Goal: Transaction & Acquisition: Purchase product/service

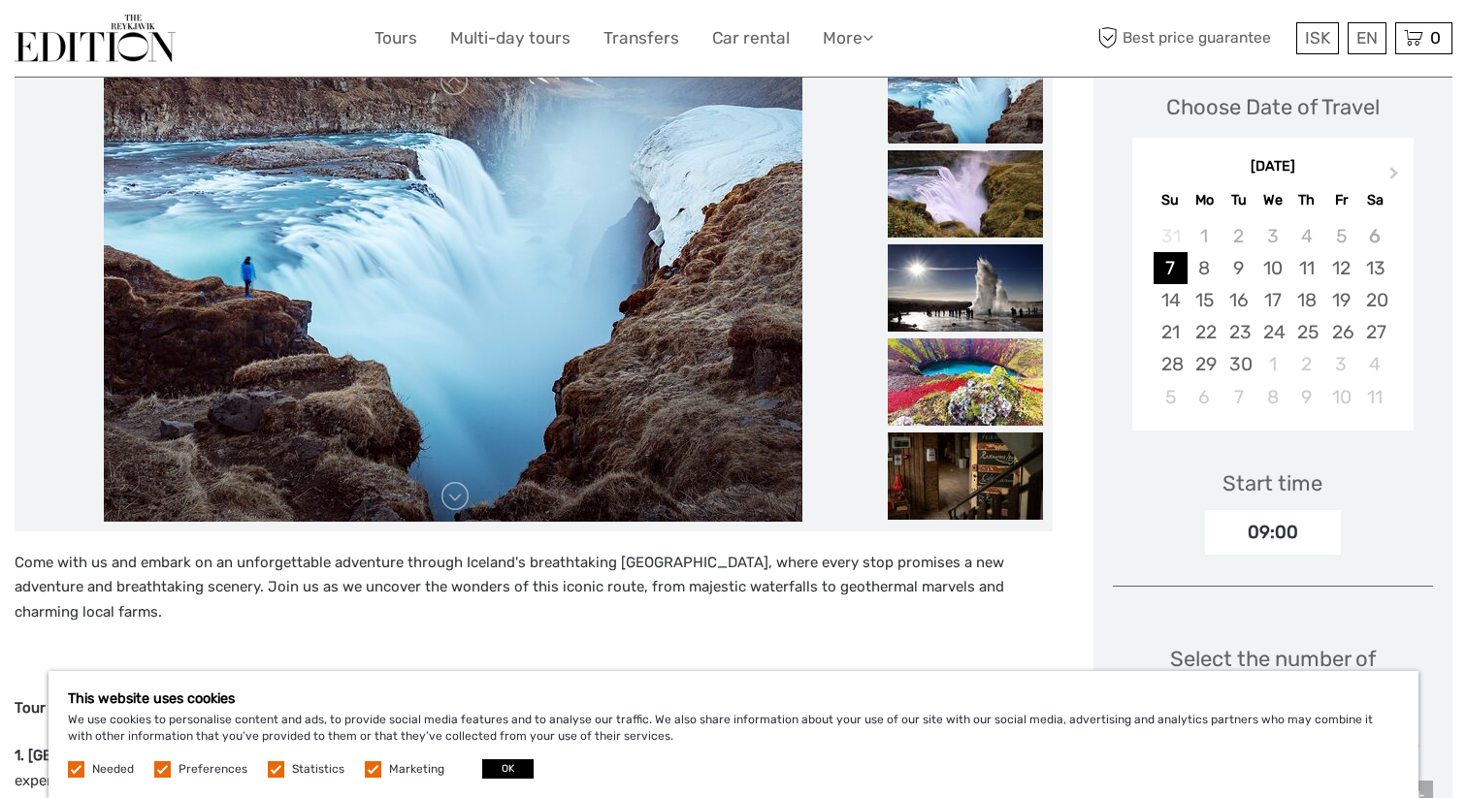
scroll to position [281, 0]
click at [513, 771] on button "OK" at bounding box center [507, 769] width 51 height 19
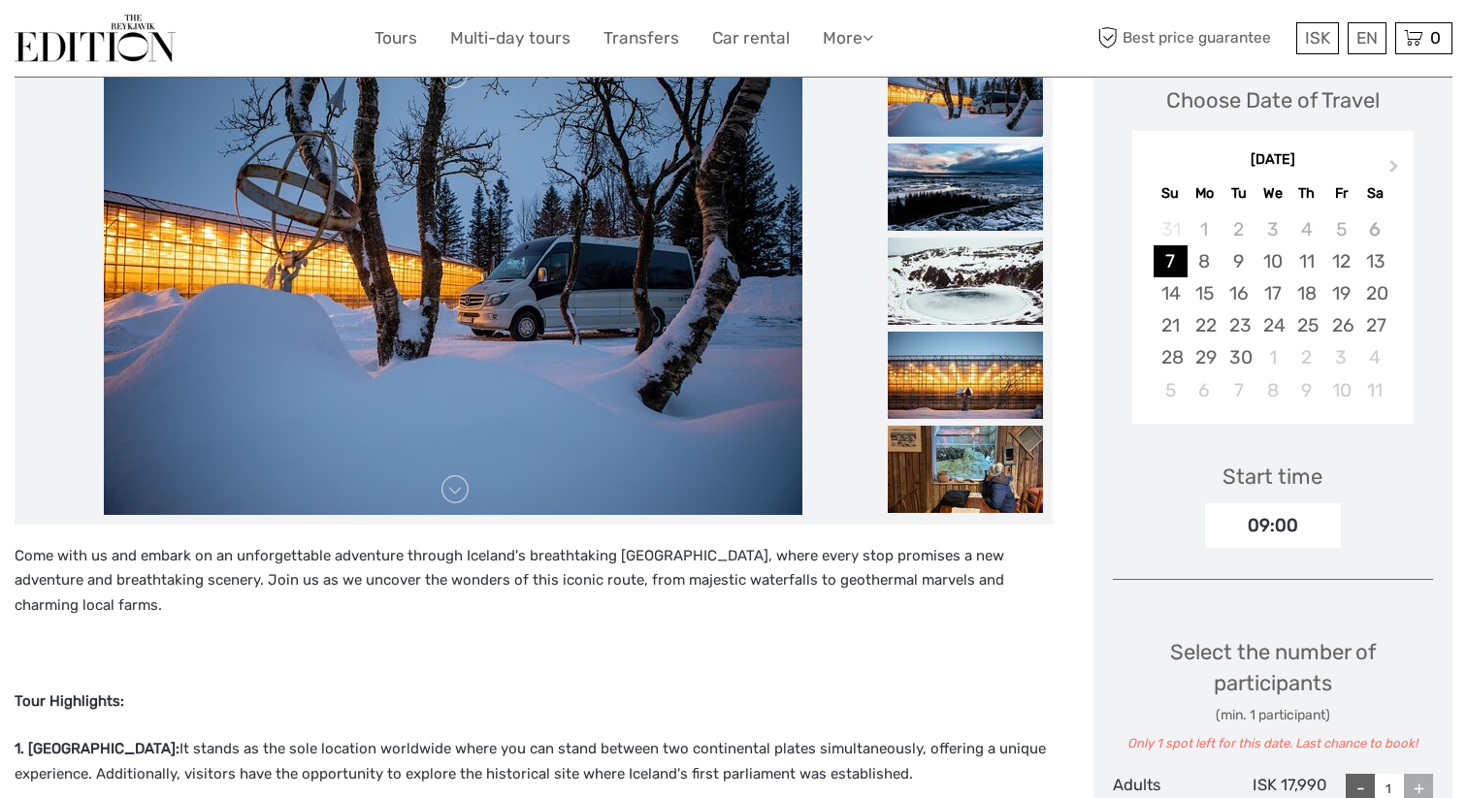
scroll to position [146, 0]
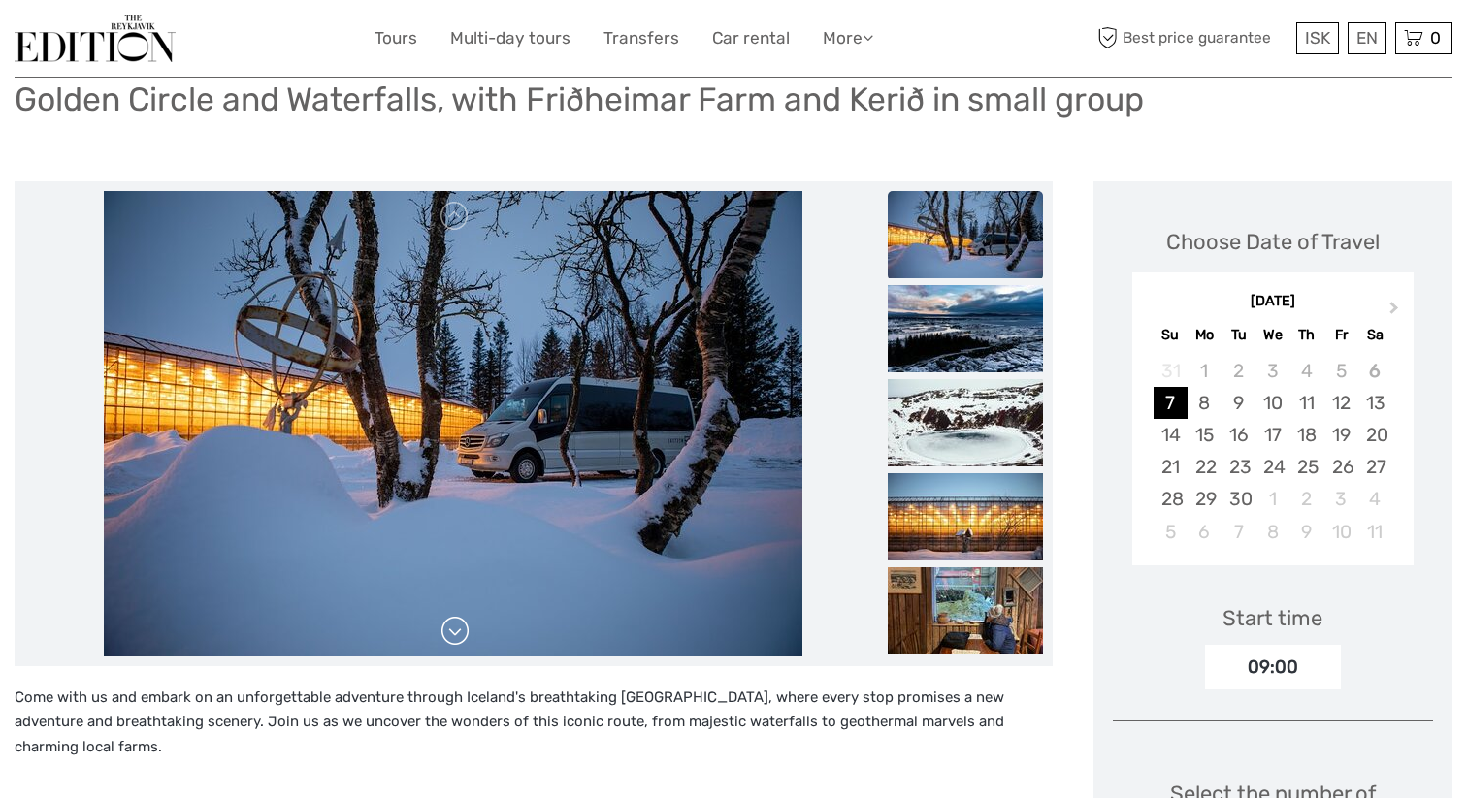
click at [462, 636] on link at bounding box center [454, 631] width 31 height 31
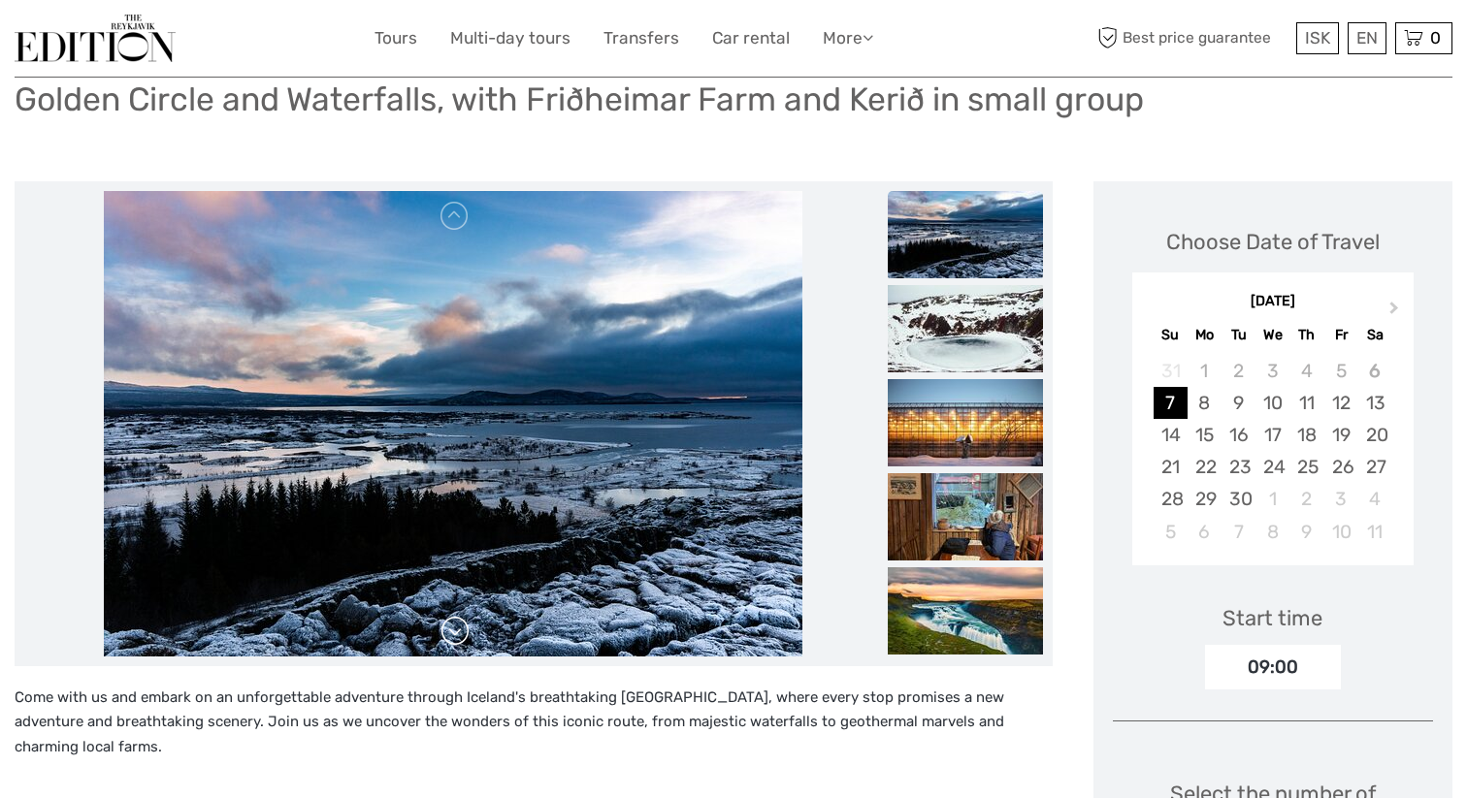
click at [462, 636] on link at bounding box center [454, 631] width 31 height 31
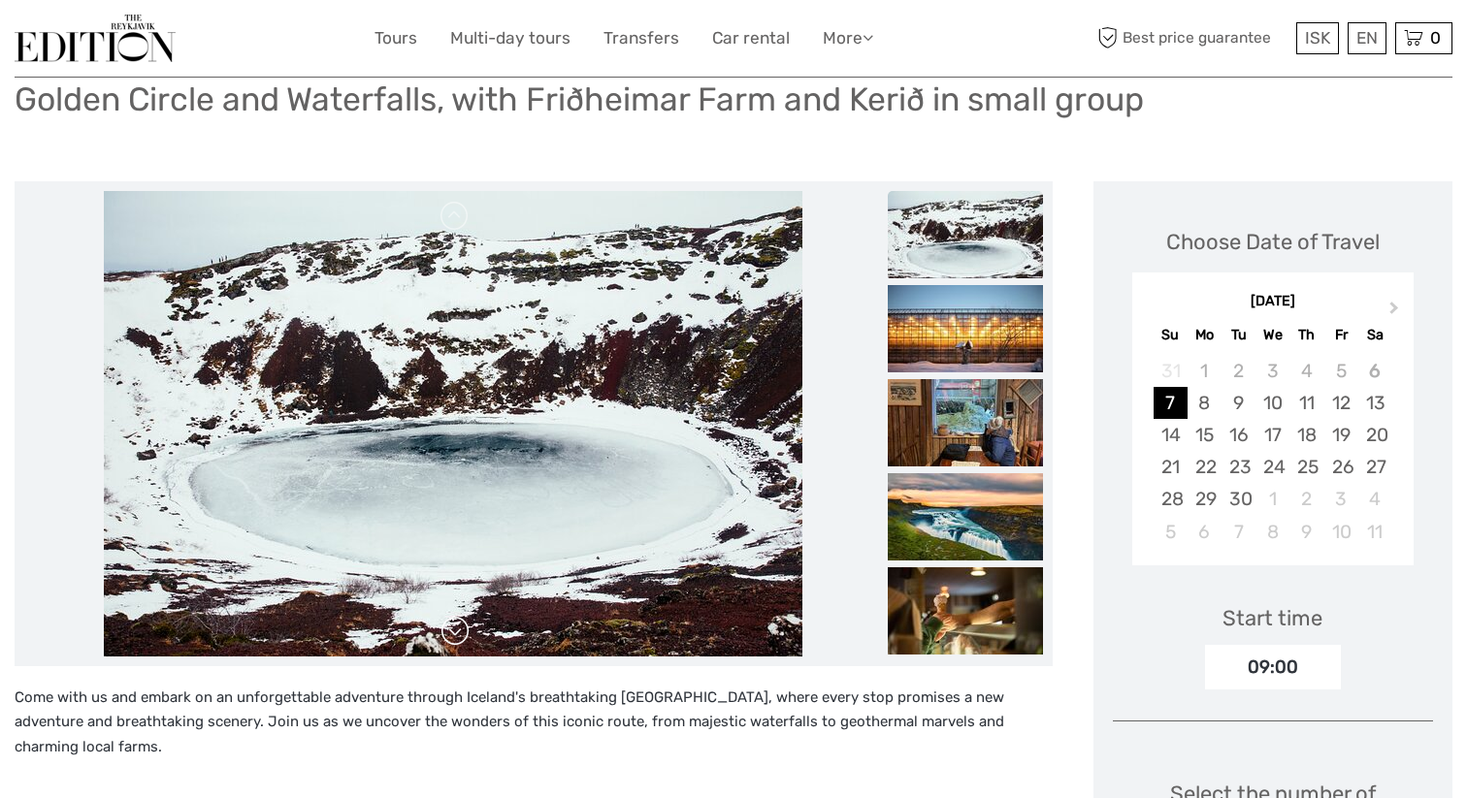
click at [462, 636] on link at bounding box center [454, 631] width 31 height 31
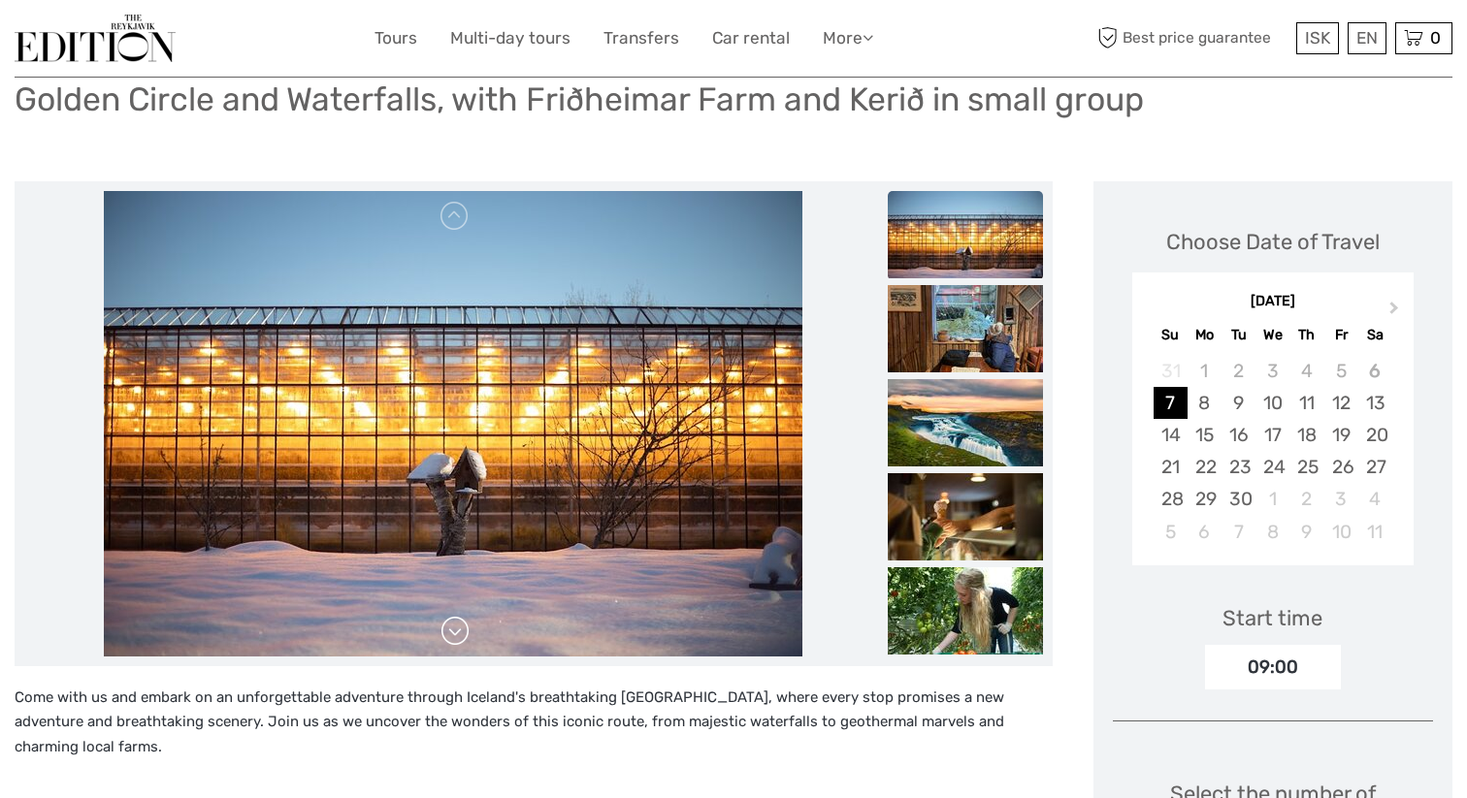
click at [462, 636] on link at bounding box center [454, 631] width 31 height 31
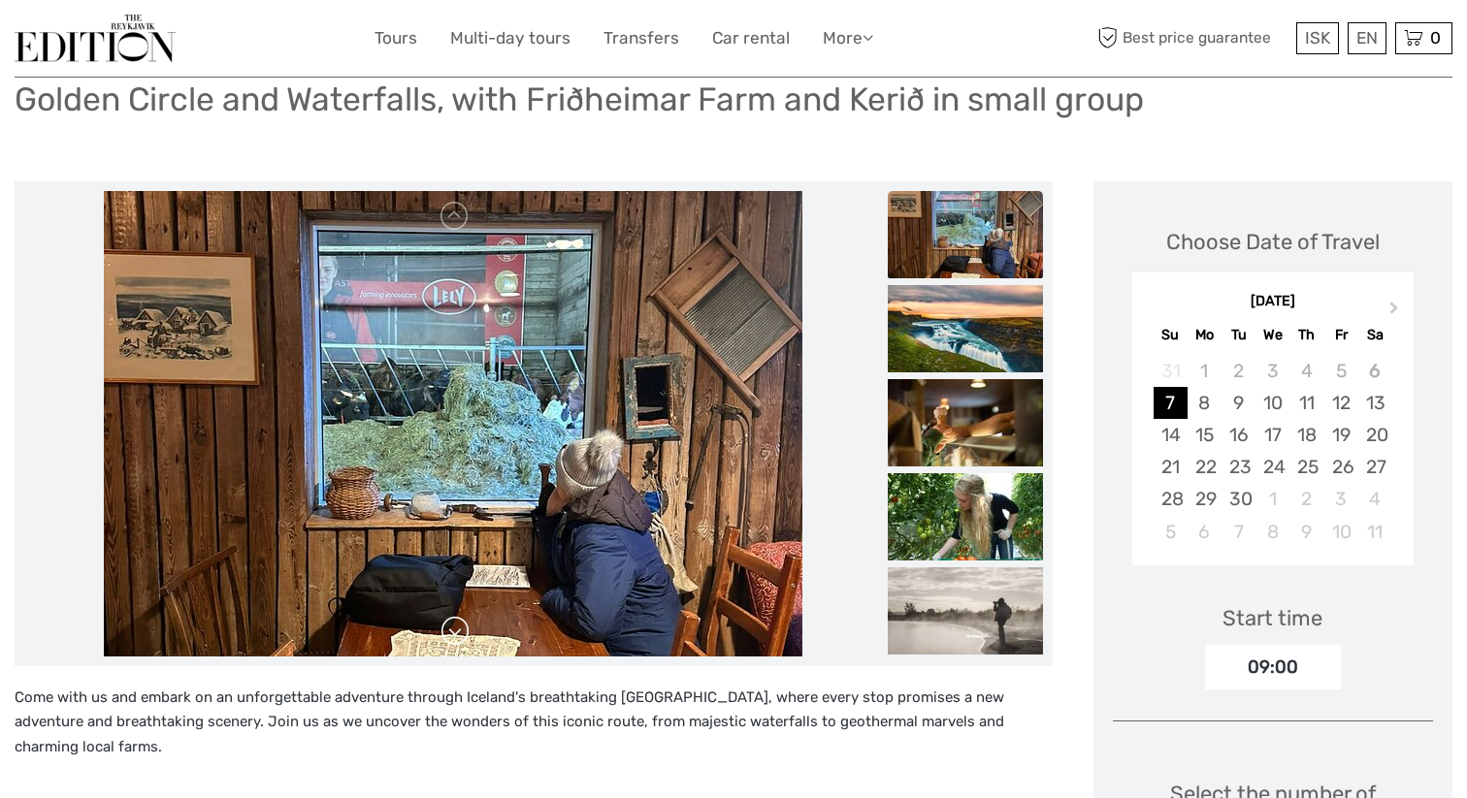
click at [462, 636] on link at bounding box center [454, 631] width 31 height 31
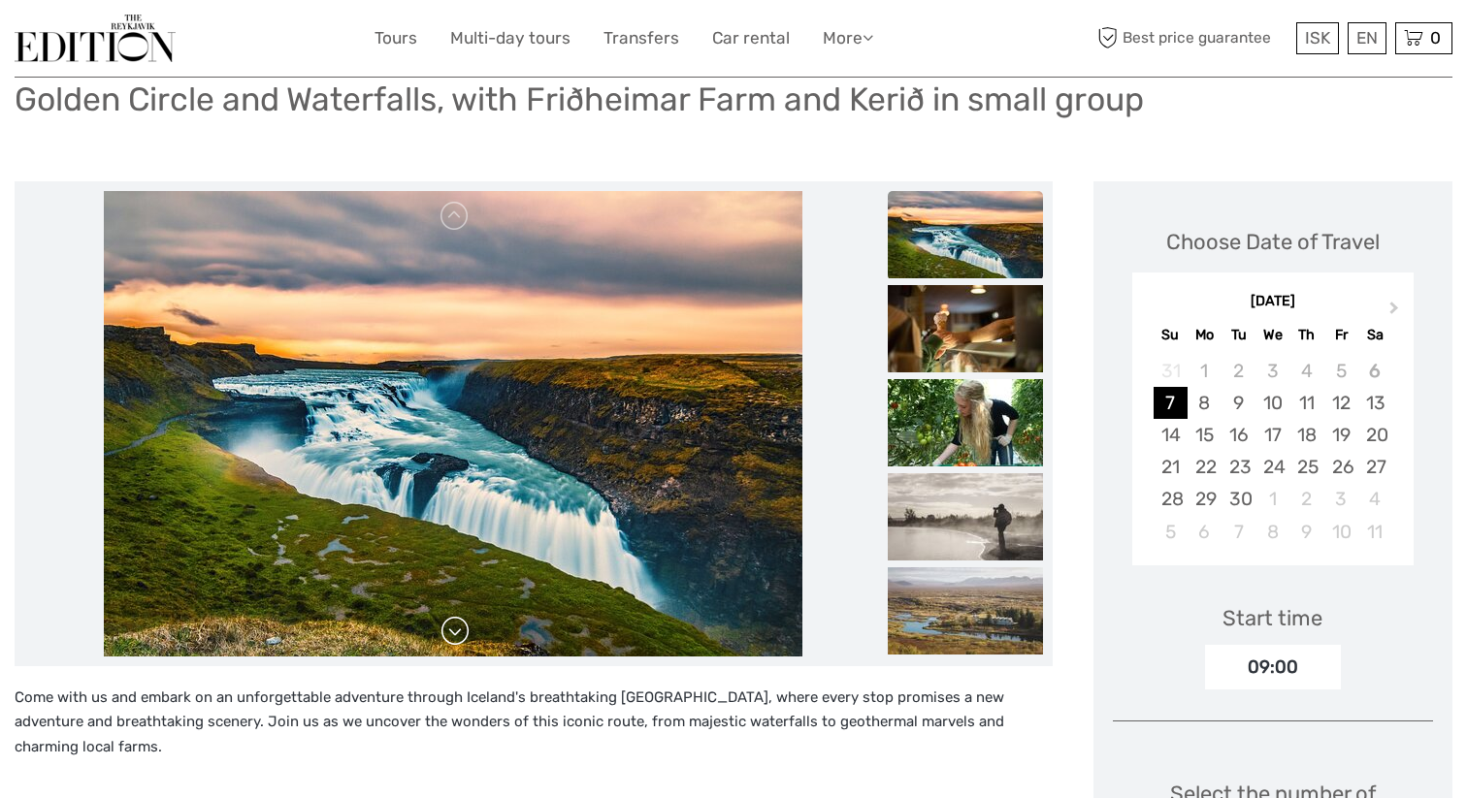
click at [462, 636] on link at bounding box center [454, 631] width 31 height 31
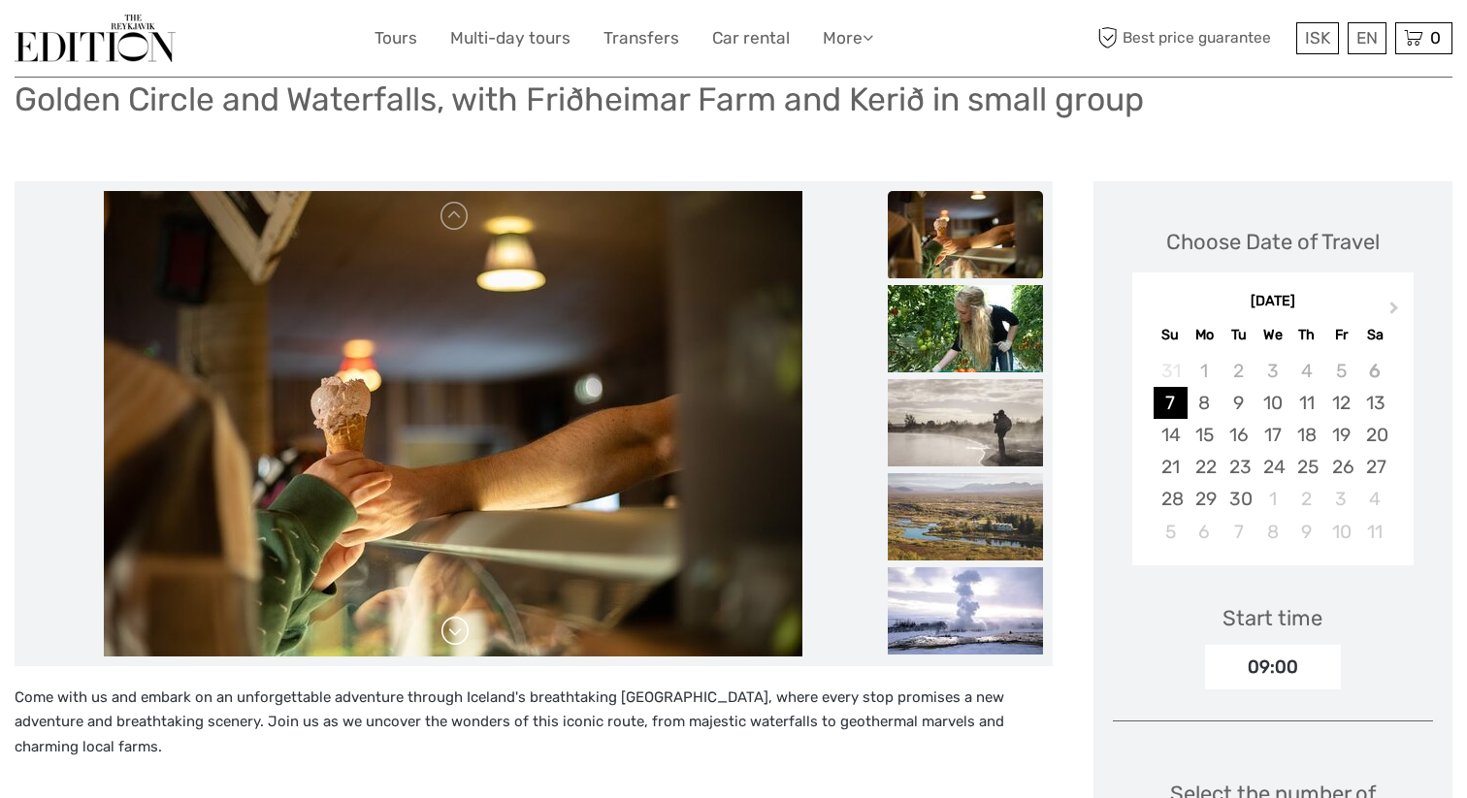
click at [462, 636] on link at bounding box center [454, 631] width 31 height 31
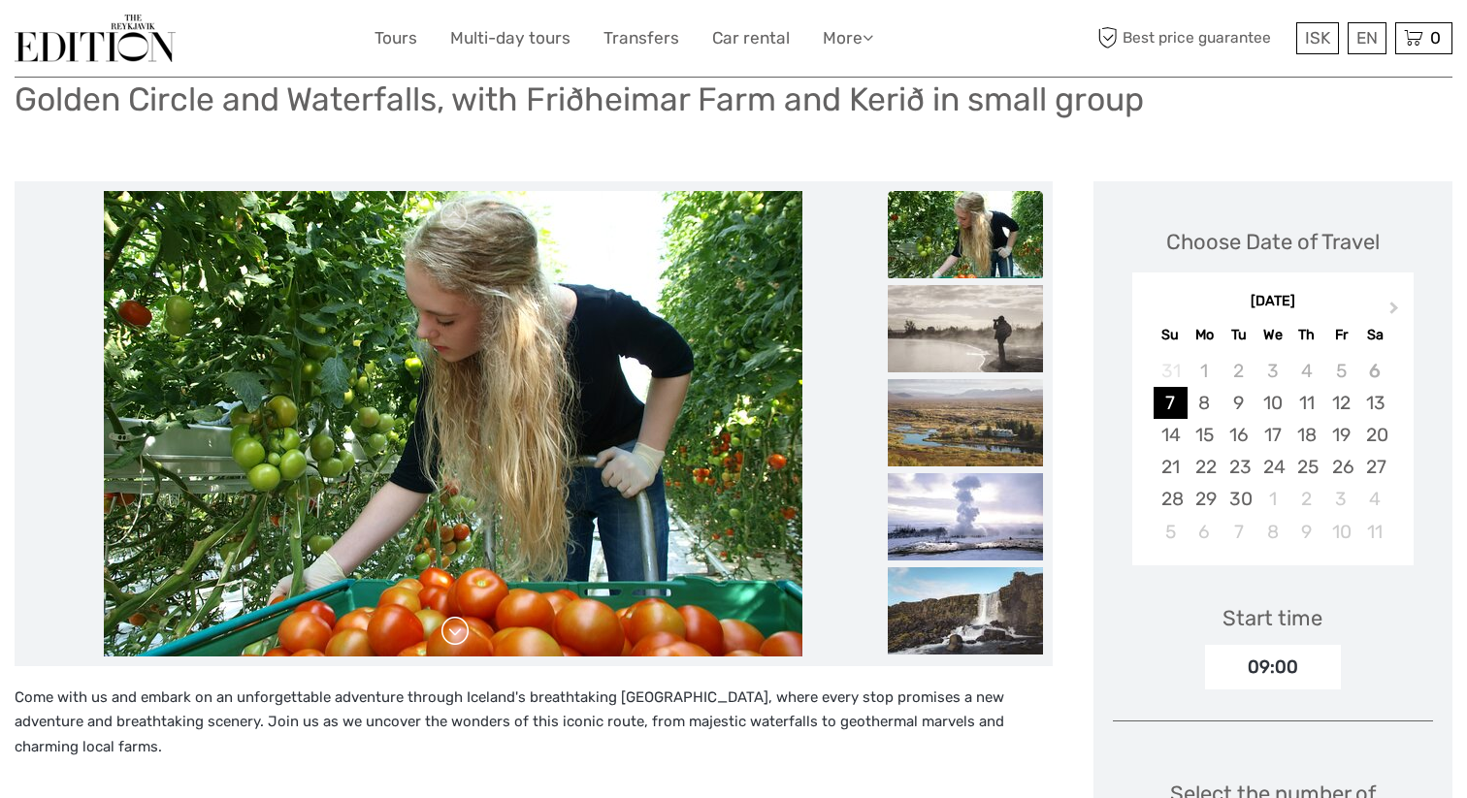
click at [462, 636] on link at bounding box center [454, 631] width 31 height 31
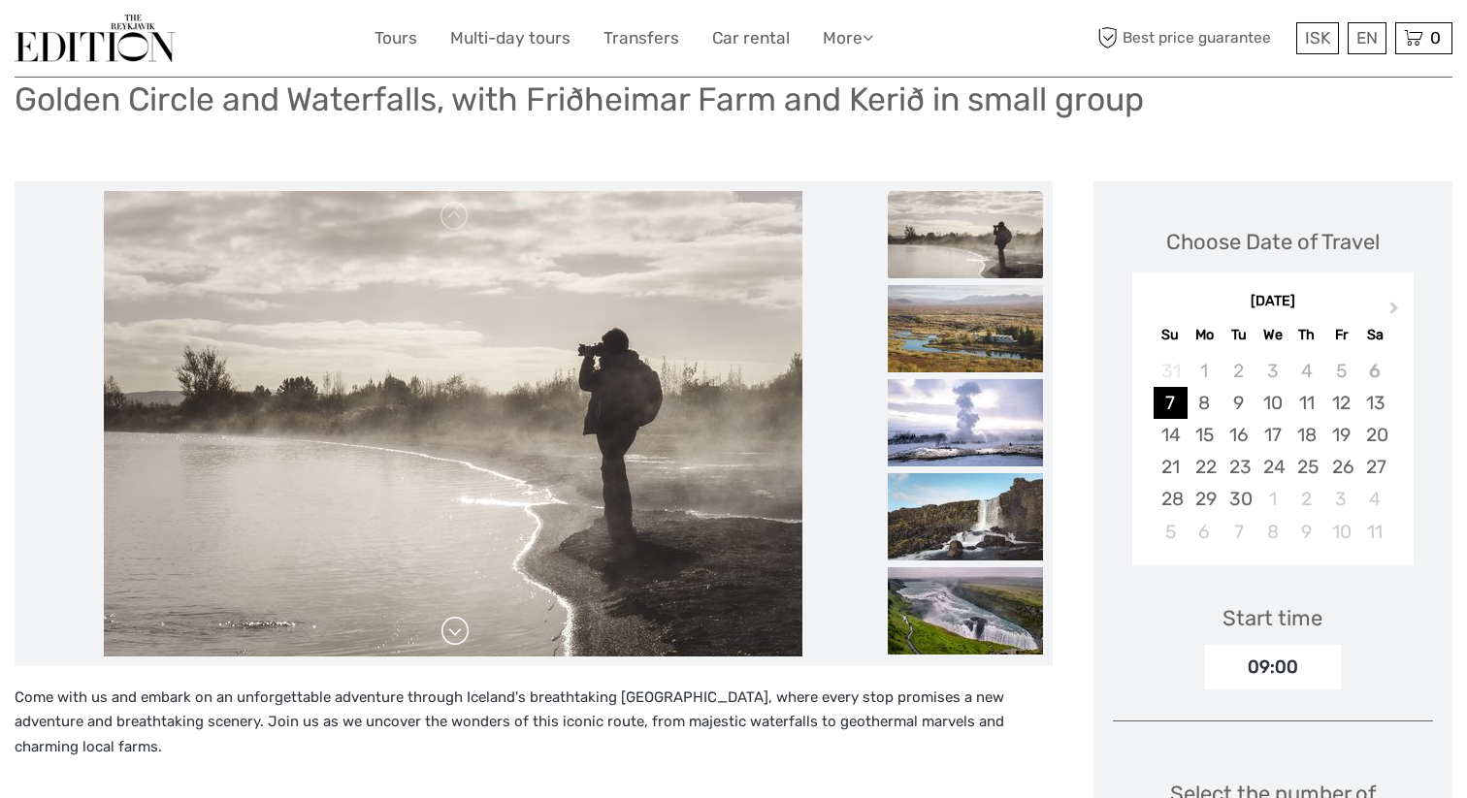
click at [462, 636] on link at bounding box center [454, 631] width 31 height 31
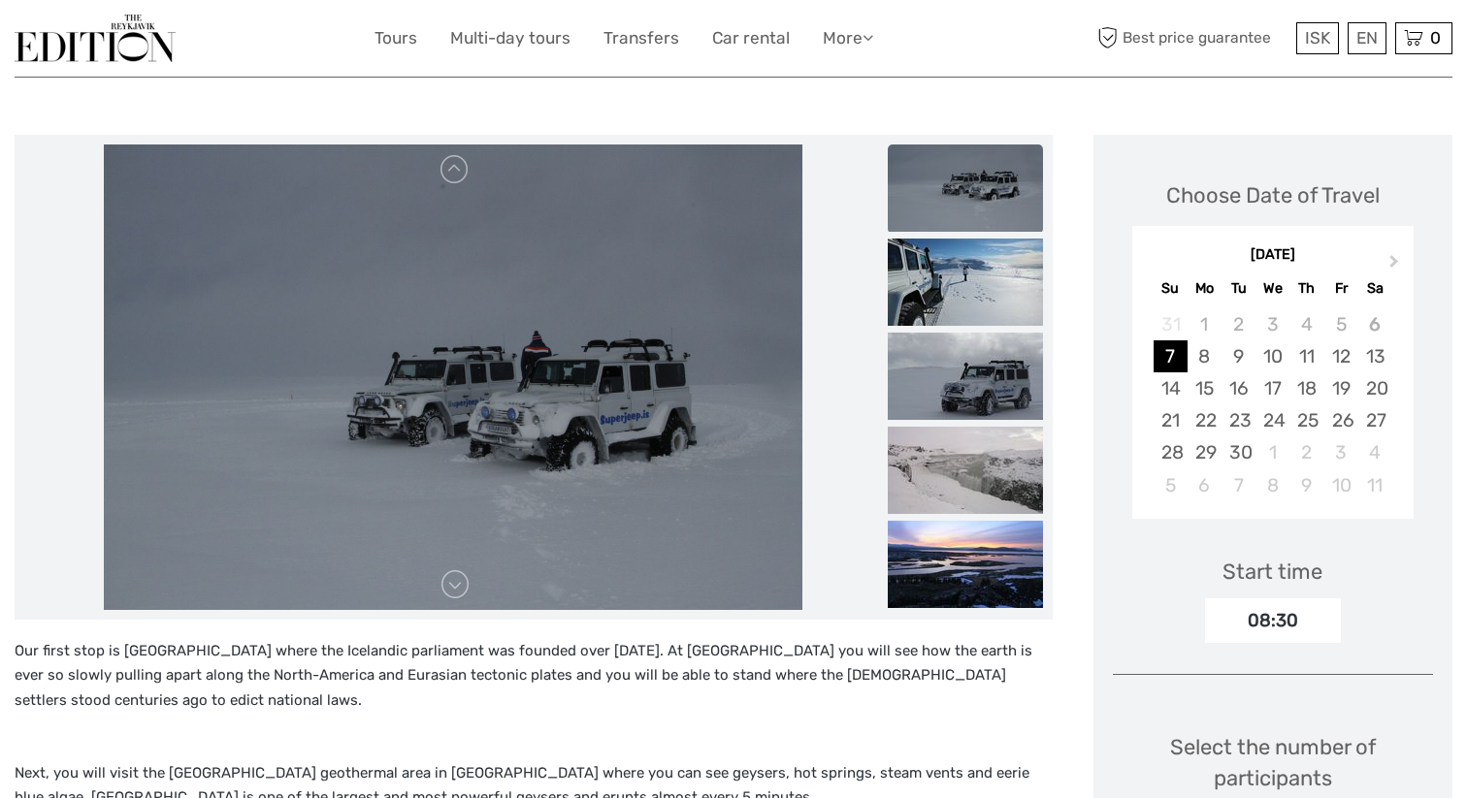
scroll to position [196, 0]
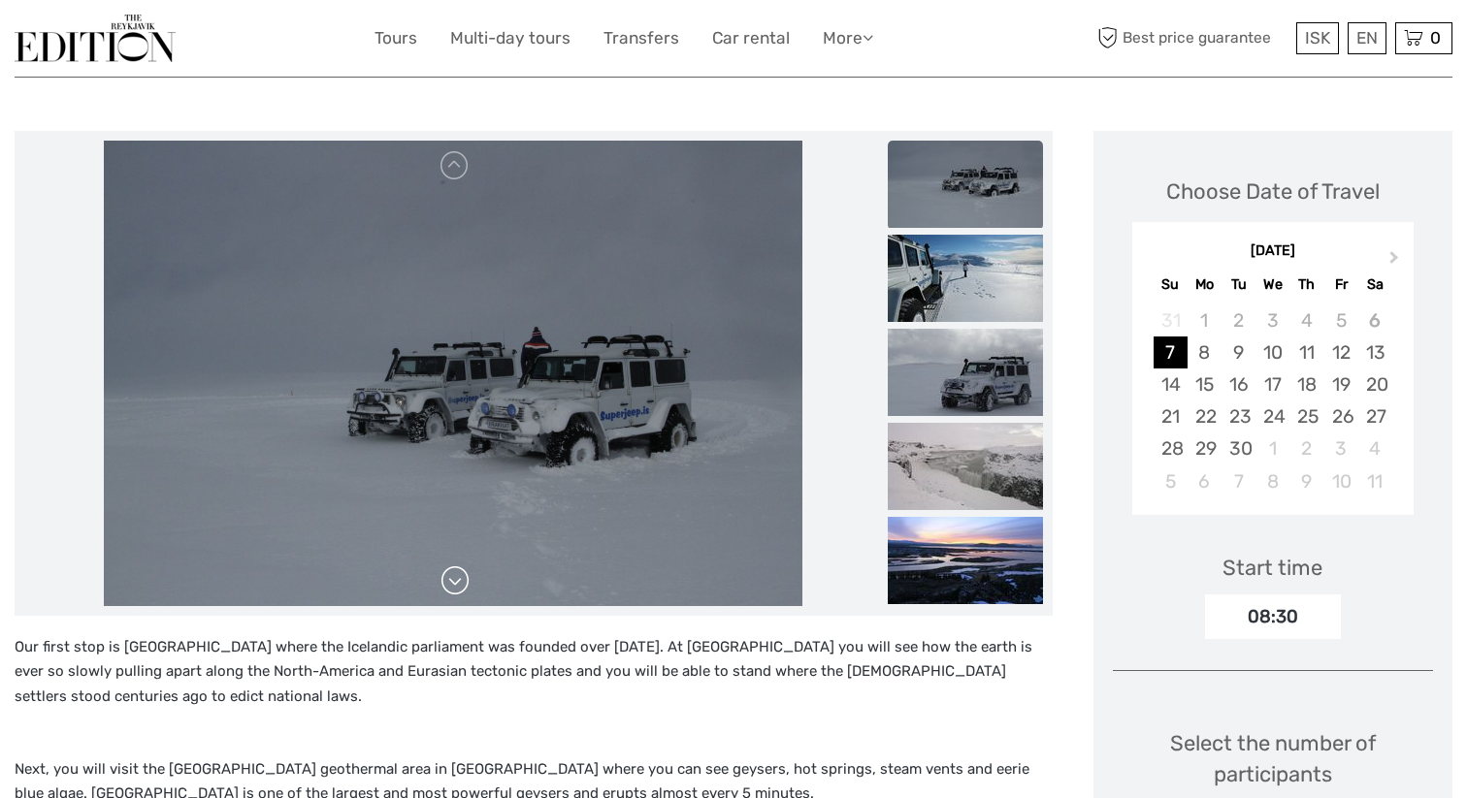
click at [457, 588] on link at bounding box center [454, 581] width 31 height 31
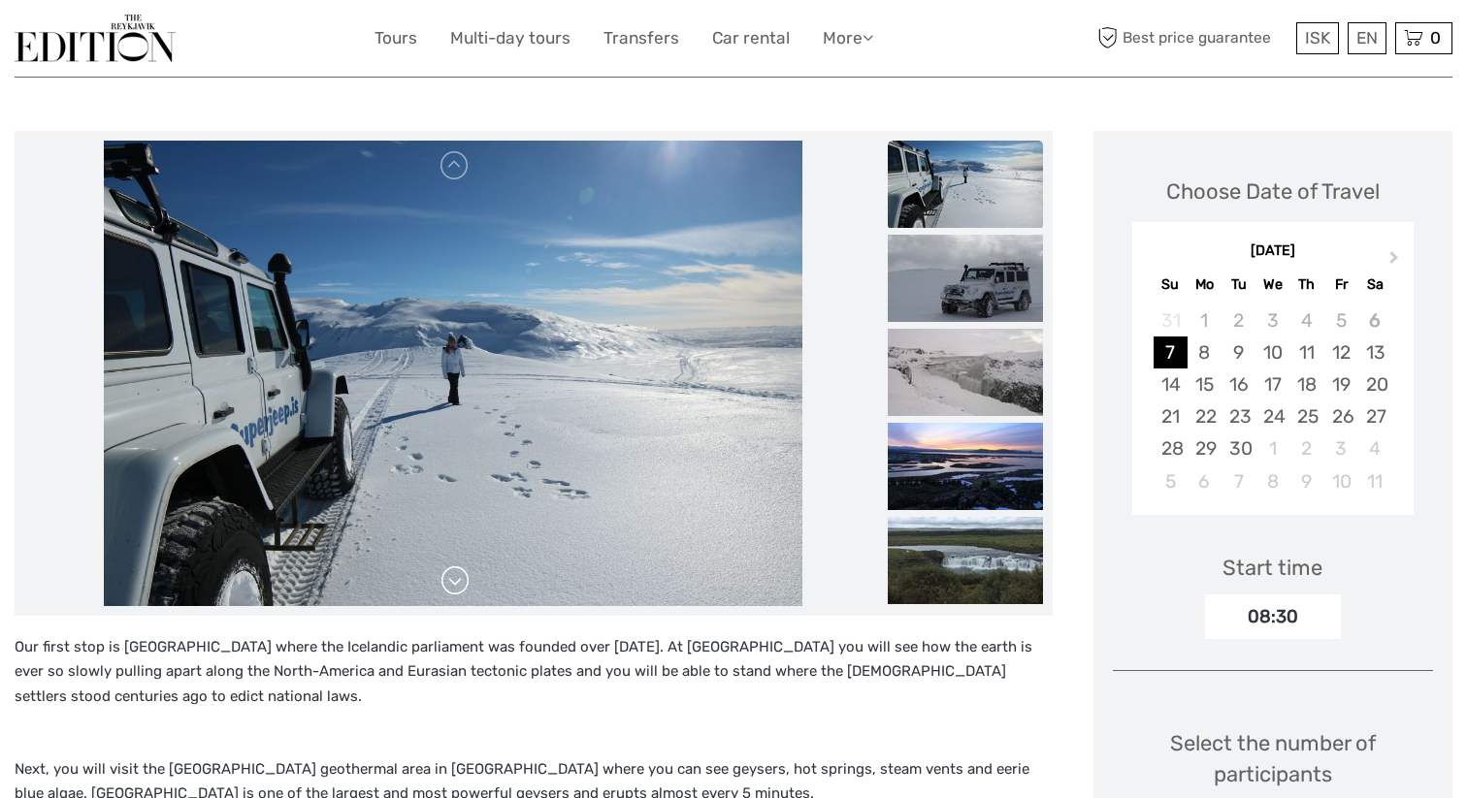
click at [457, 586] on link at bounding box center [454, 581] width 31 height 31
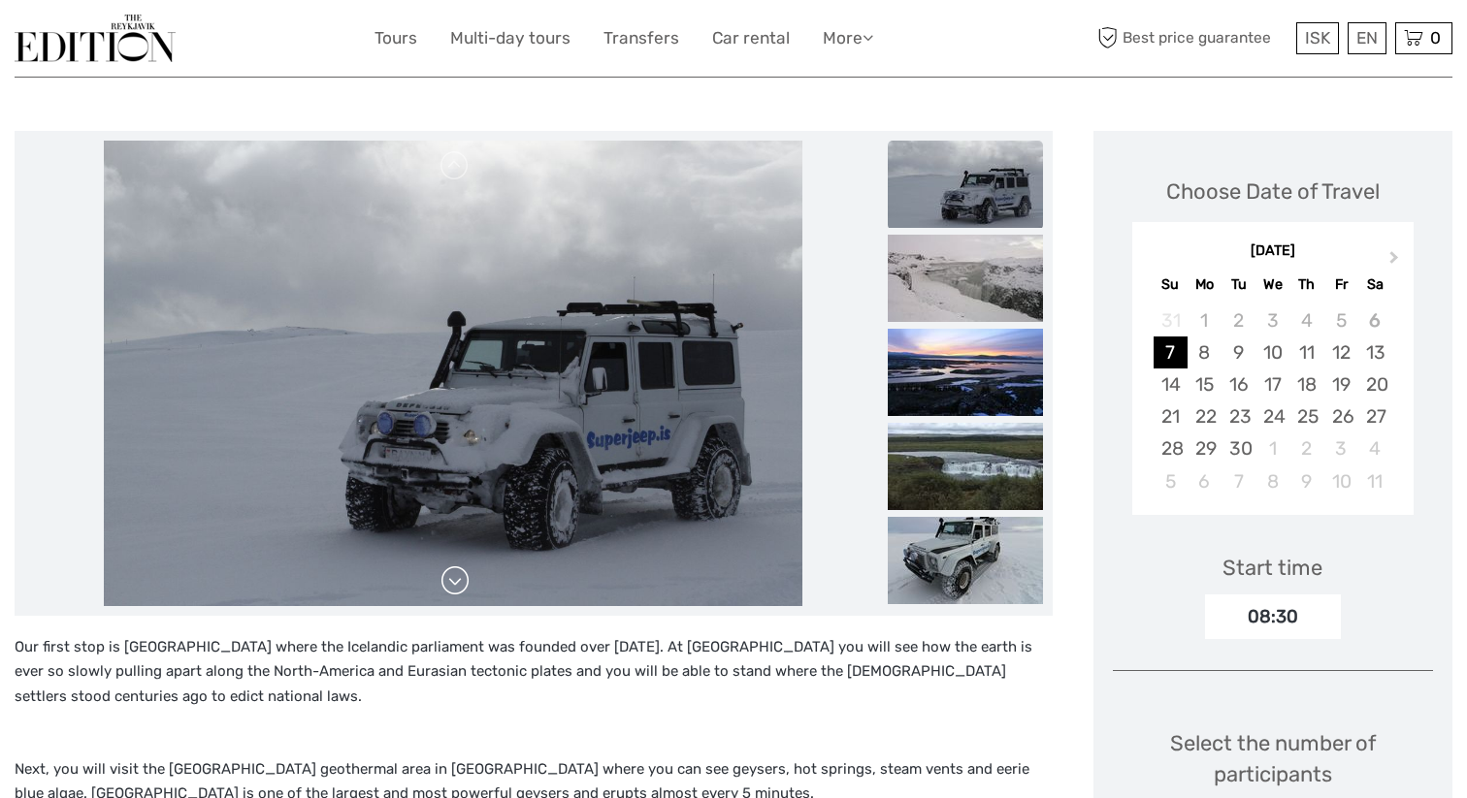
click at [457, 586] on link at bounding box center [454, 581] width 31 height 31
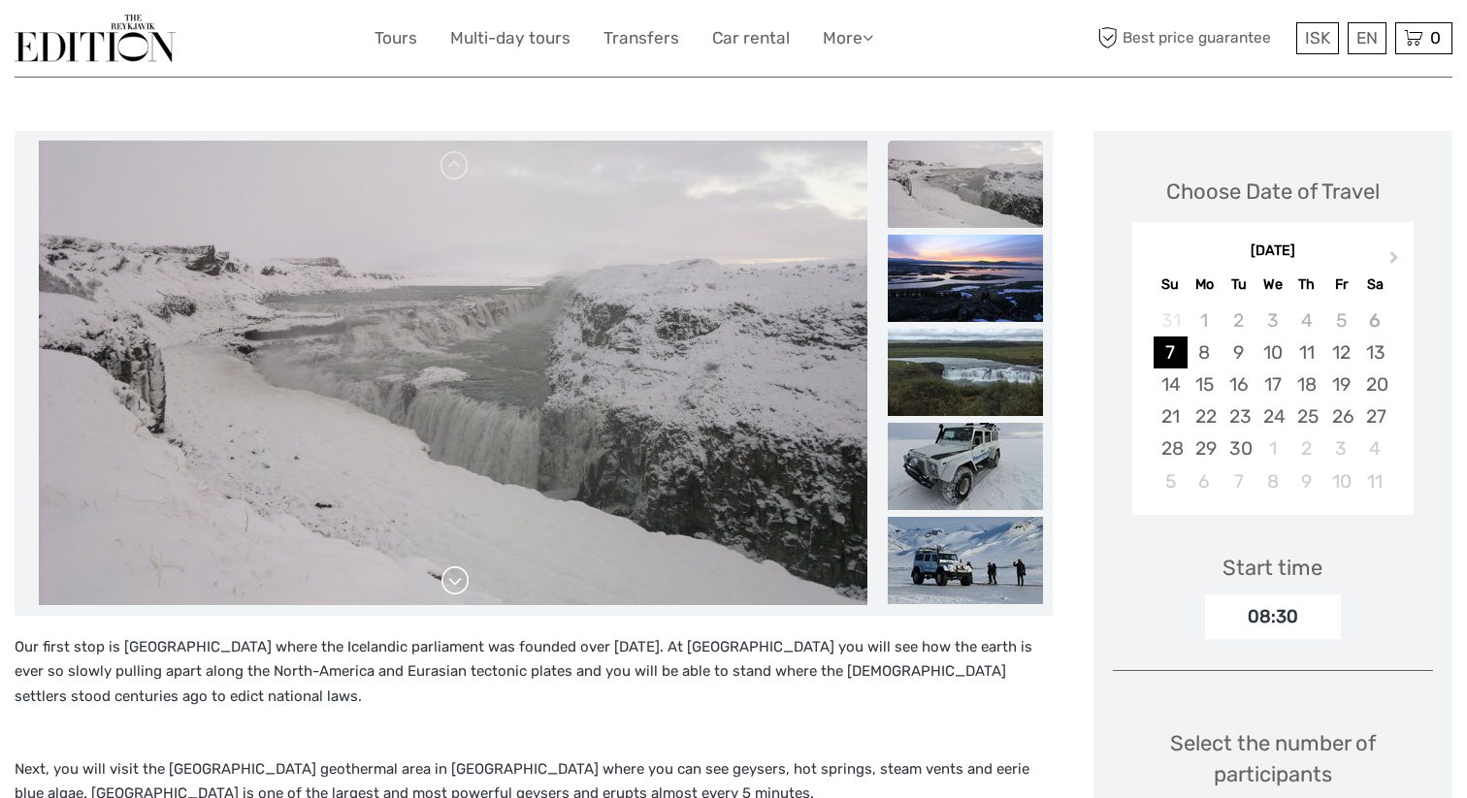
click at [457, 586] on link at bounding box center [454, 581] width 31 height 31
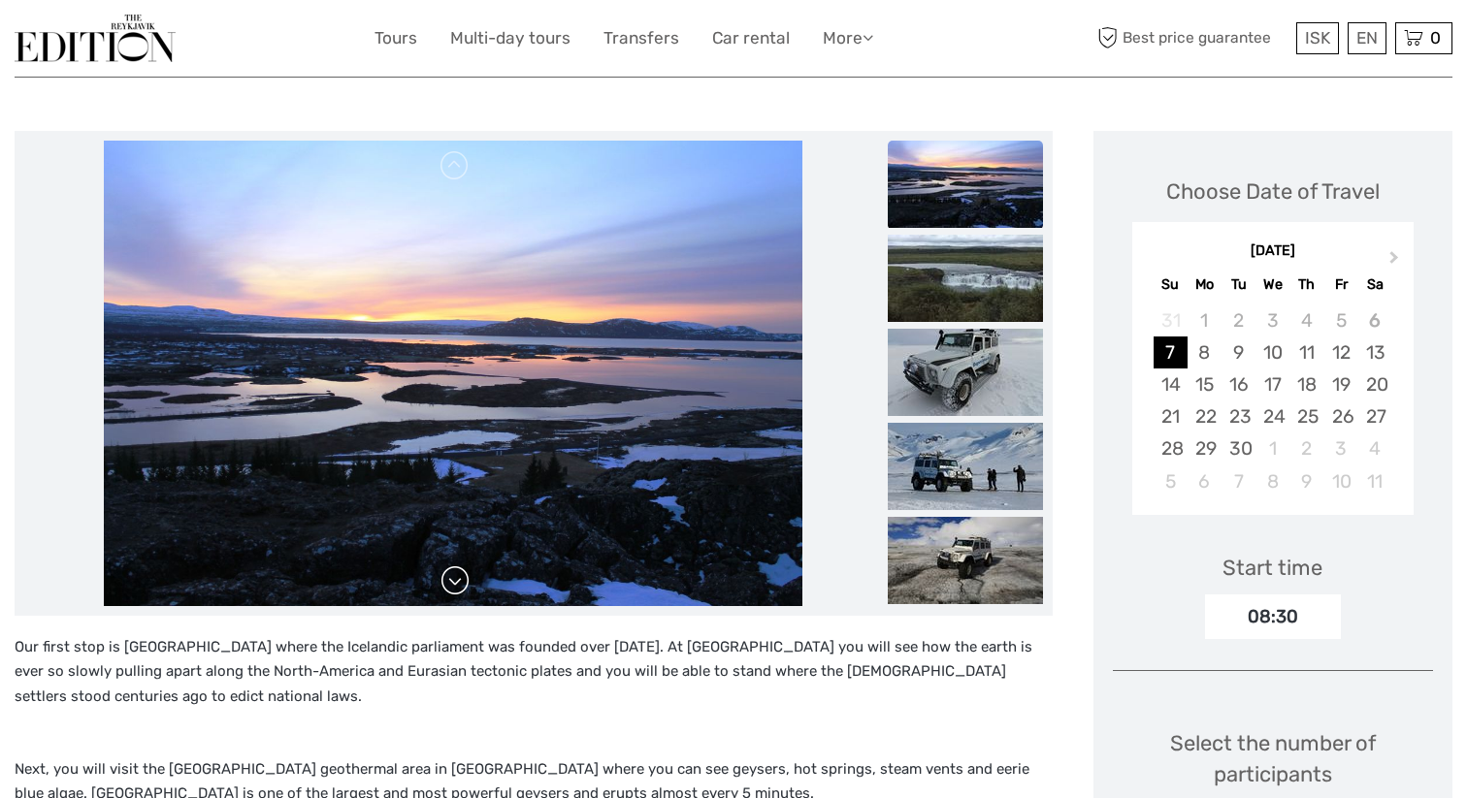
click at [457, 586] on link at bounding box center [454, 581] width 31 height 31
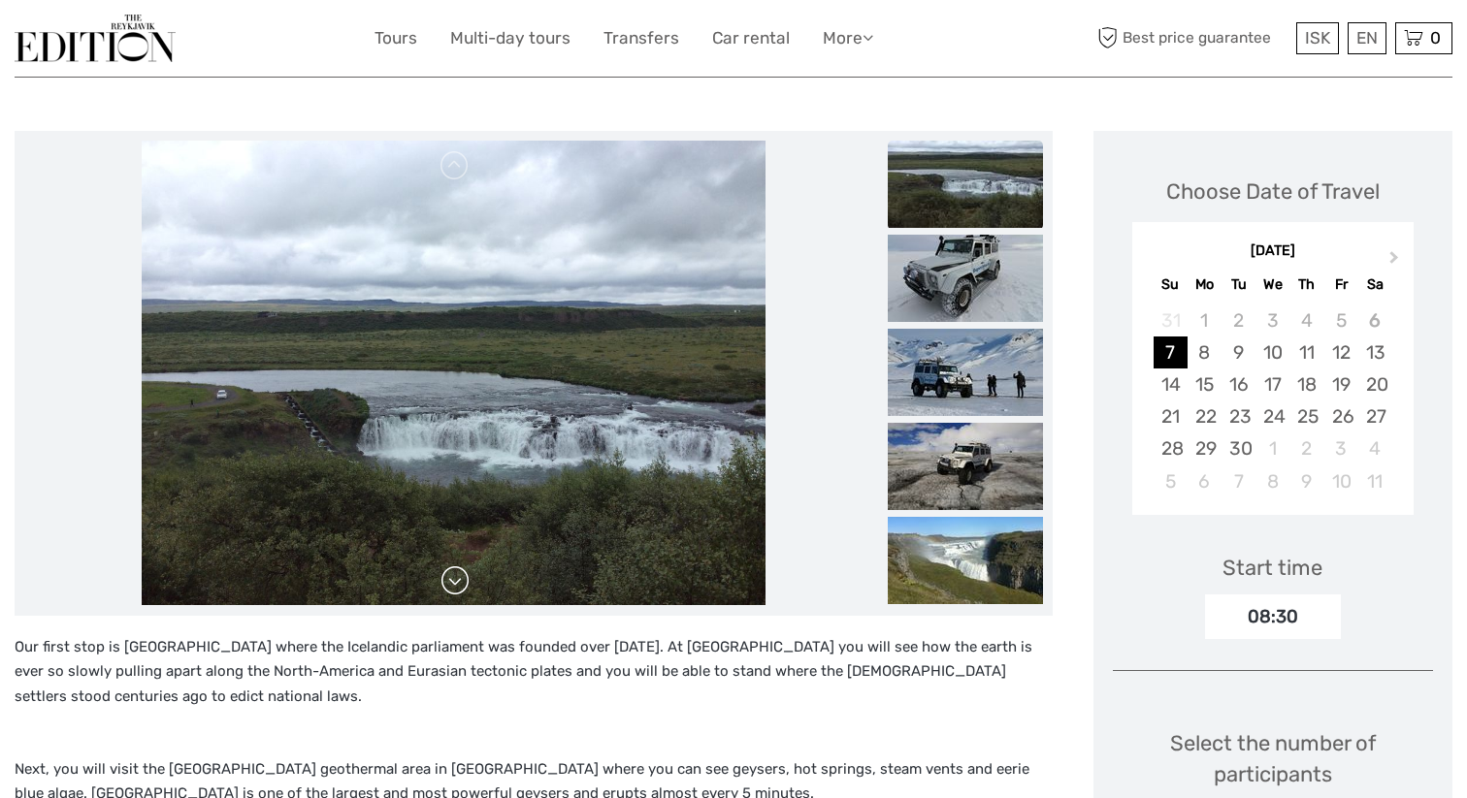
click at [457, 586] on link at bounding box center [454, 581] width 31 height 31
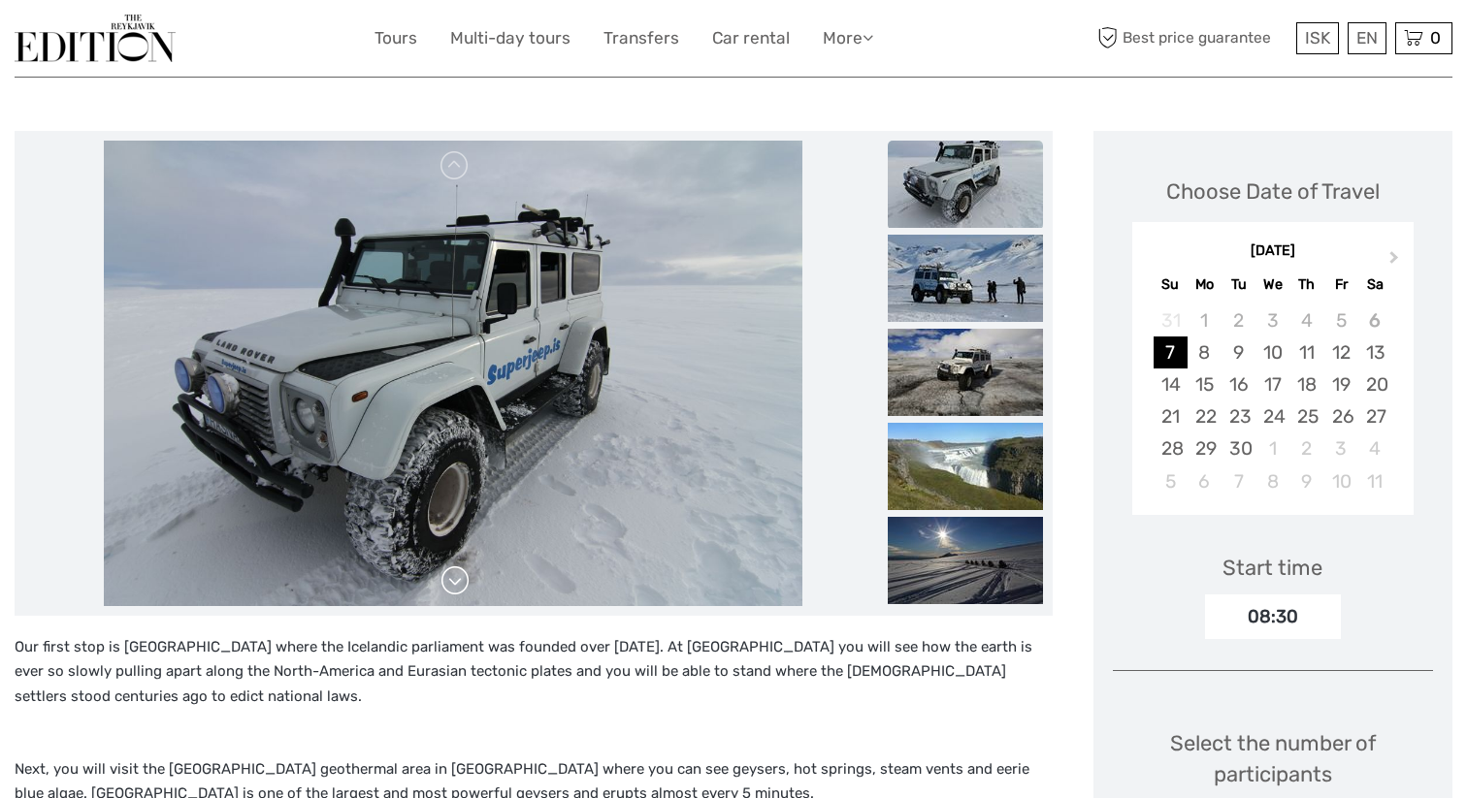
click at [457, 586] on link at bounding box center [454, 581] width 31 height 31
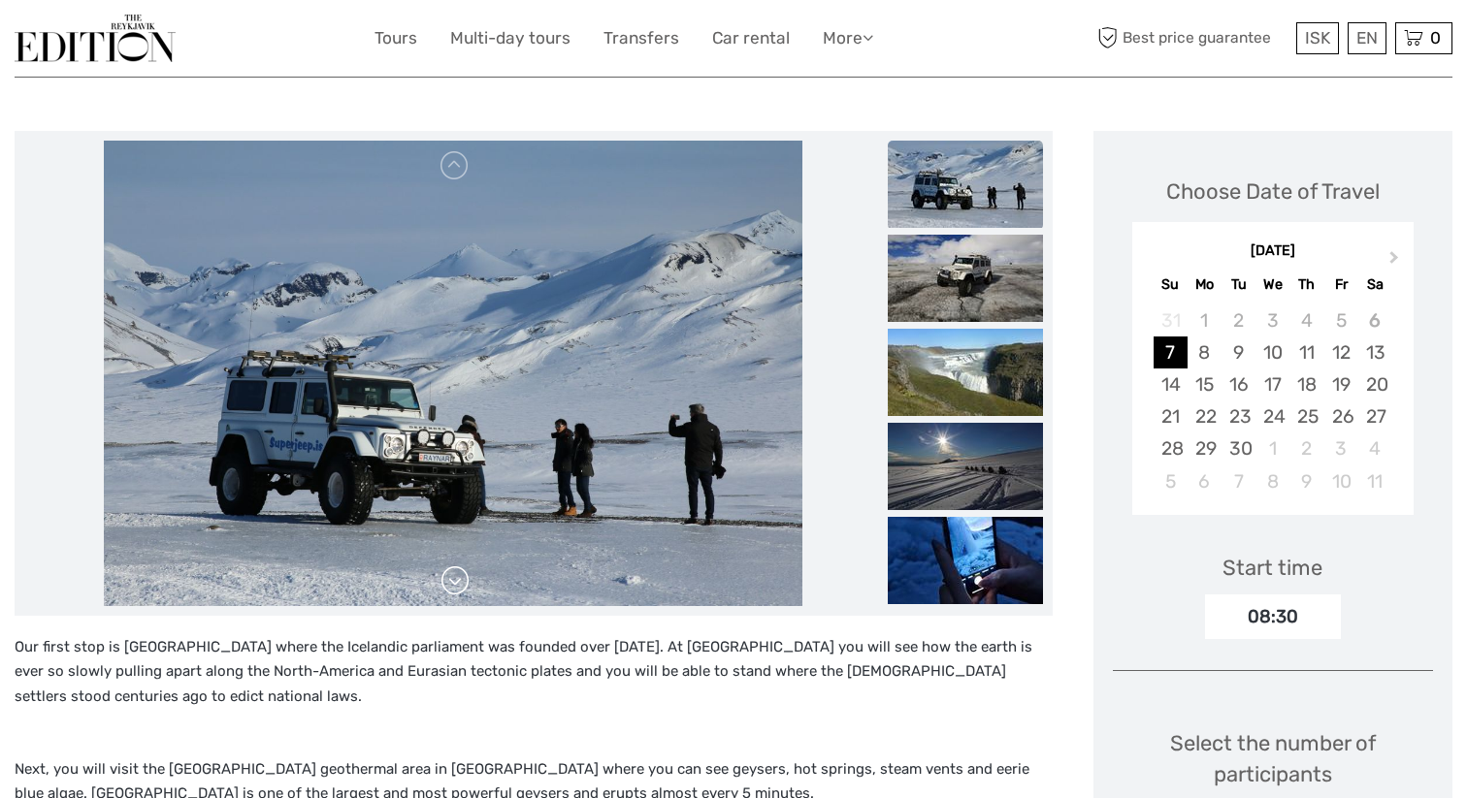
click at [457, 586] on link at bounding box center [454, 581] width 31 height 31
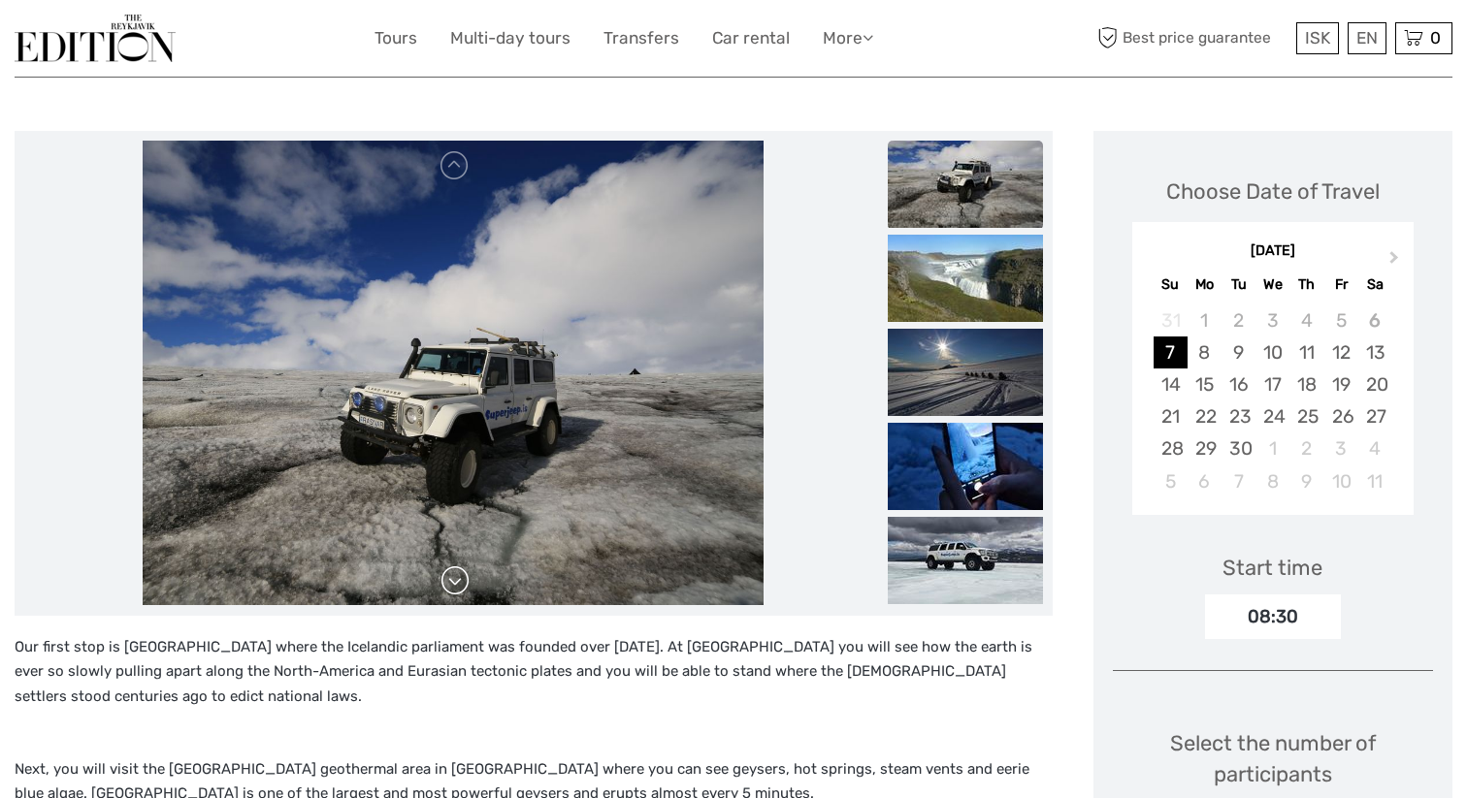
click at [457, 586] on link at bounding box center [454, 581] width 31 height 31
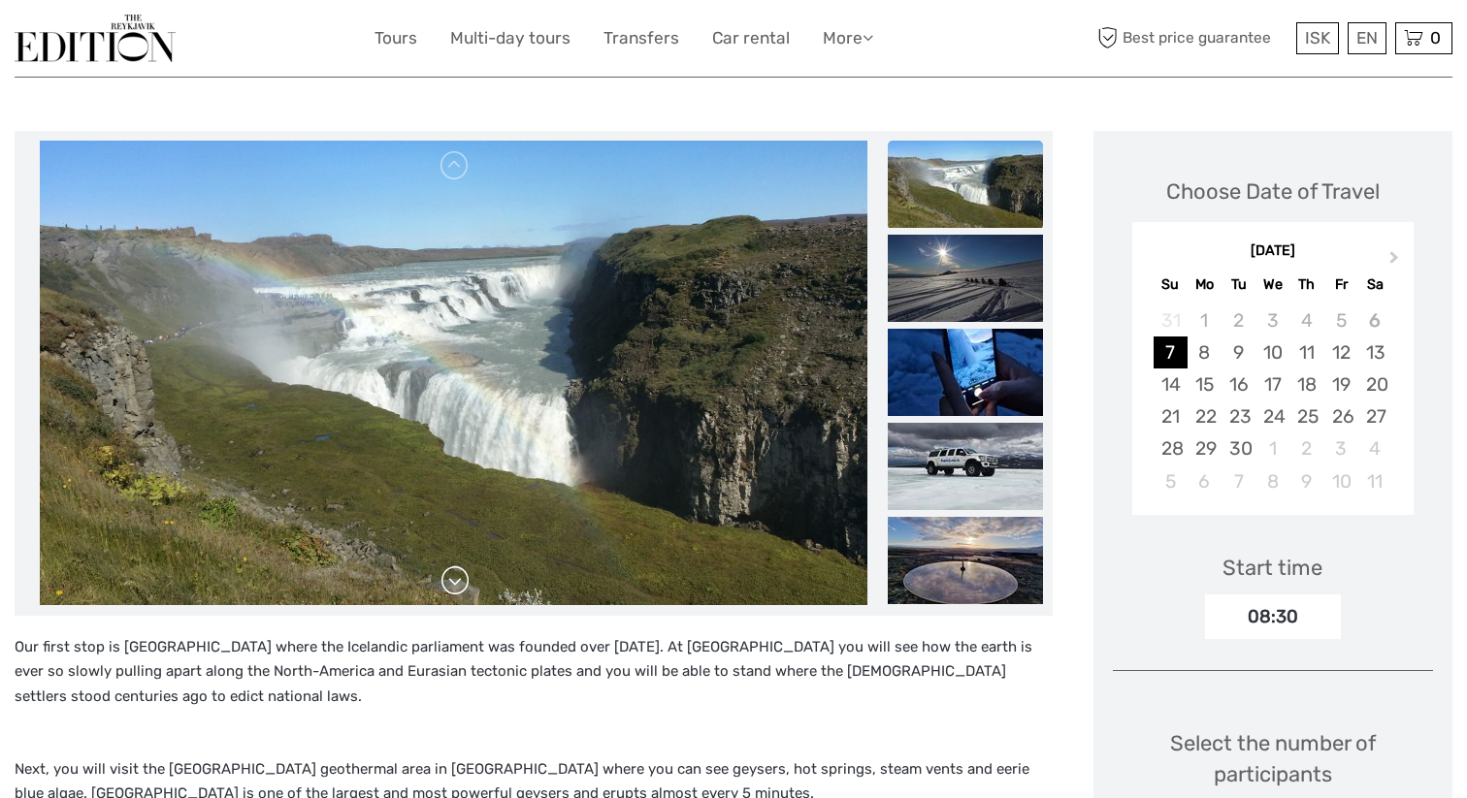
click at [457, 586] on link at bounding box center [454, 581] width 31 height 31
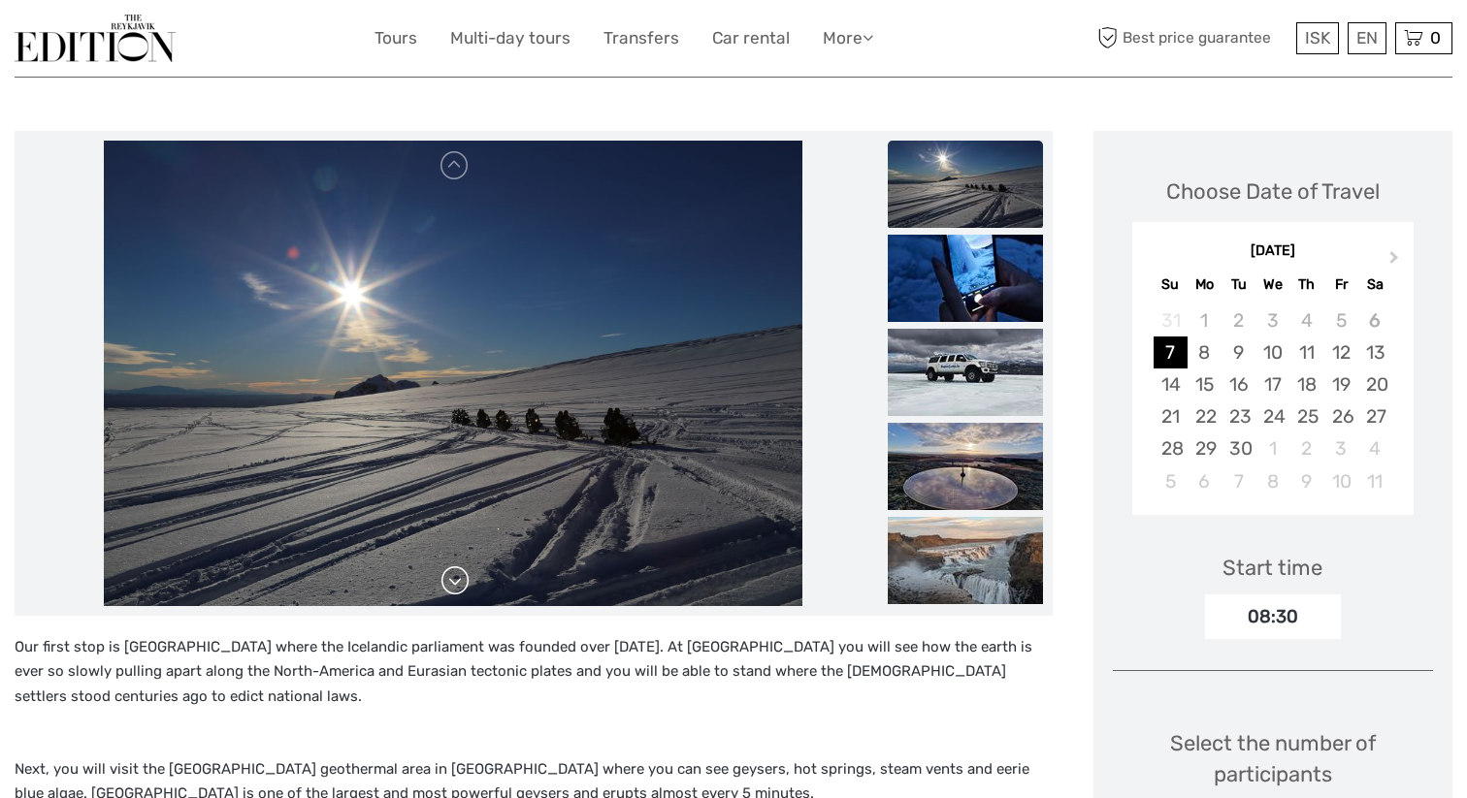
click at [457, 586] on link at bounding box center [454, 581] width 31 height 31
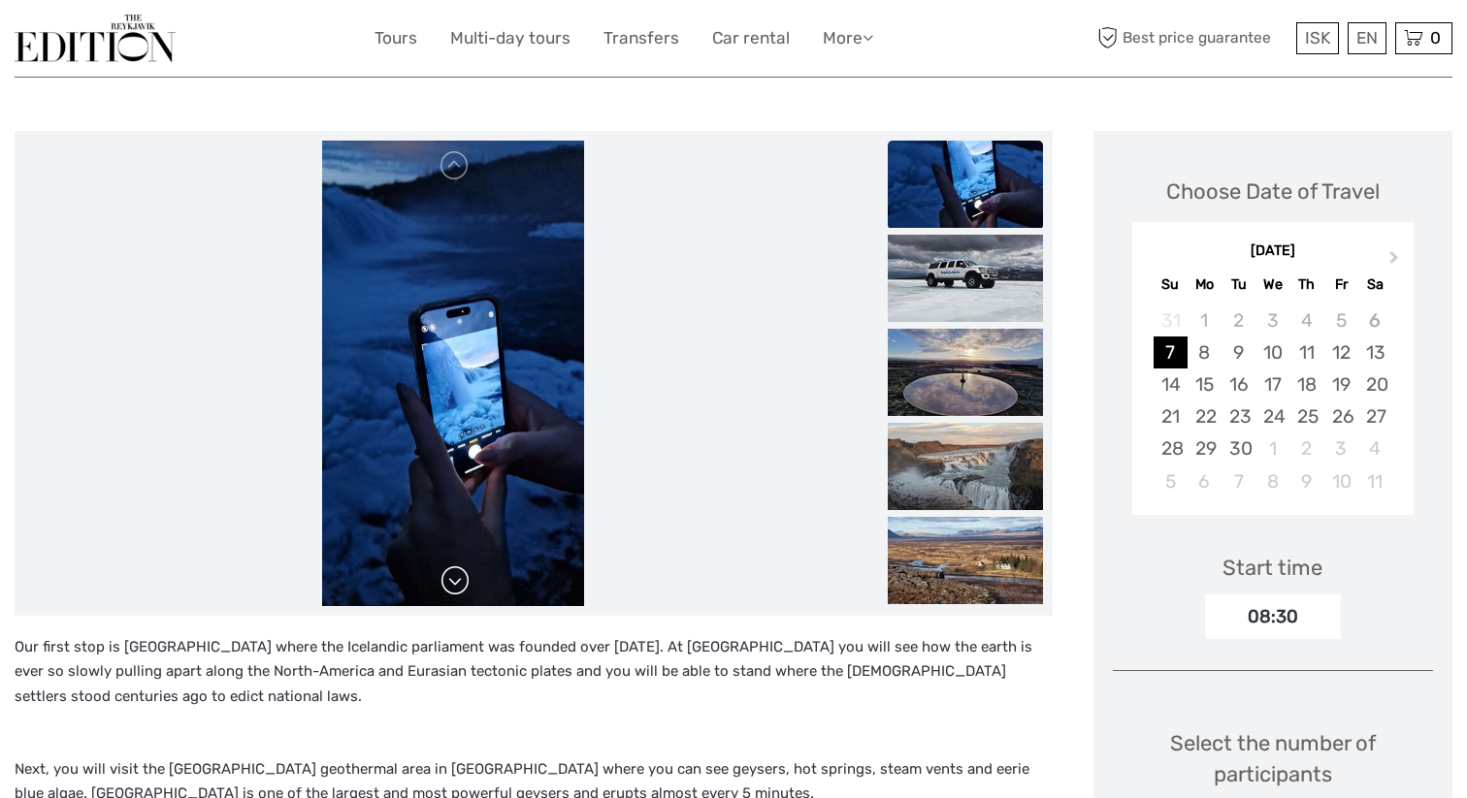
click at [457, 586] on link at bounding box center [454, 581] width 31 height 31
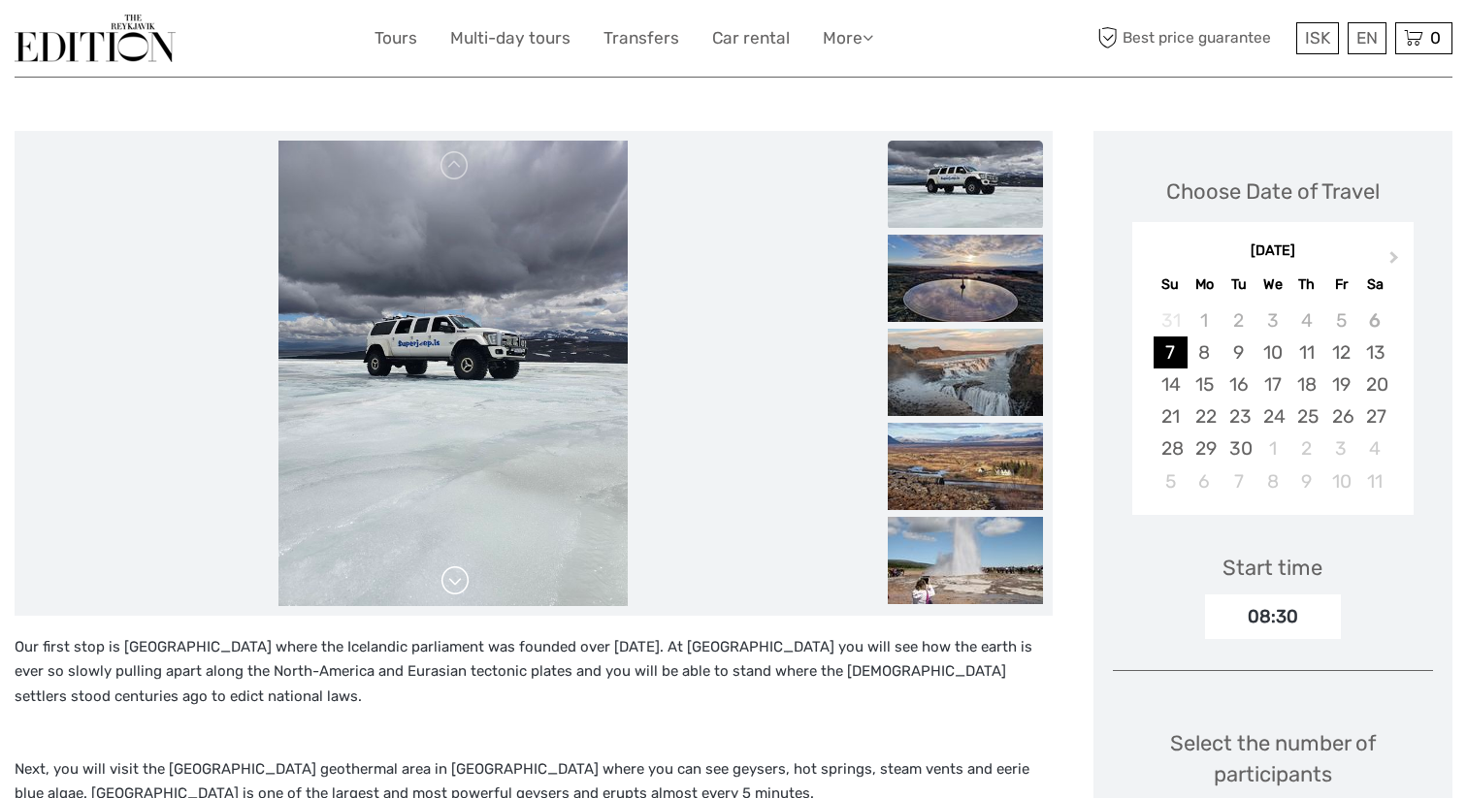
click at [457, 586] on link at bounding box center [454, 581] width 31 height 31
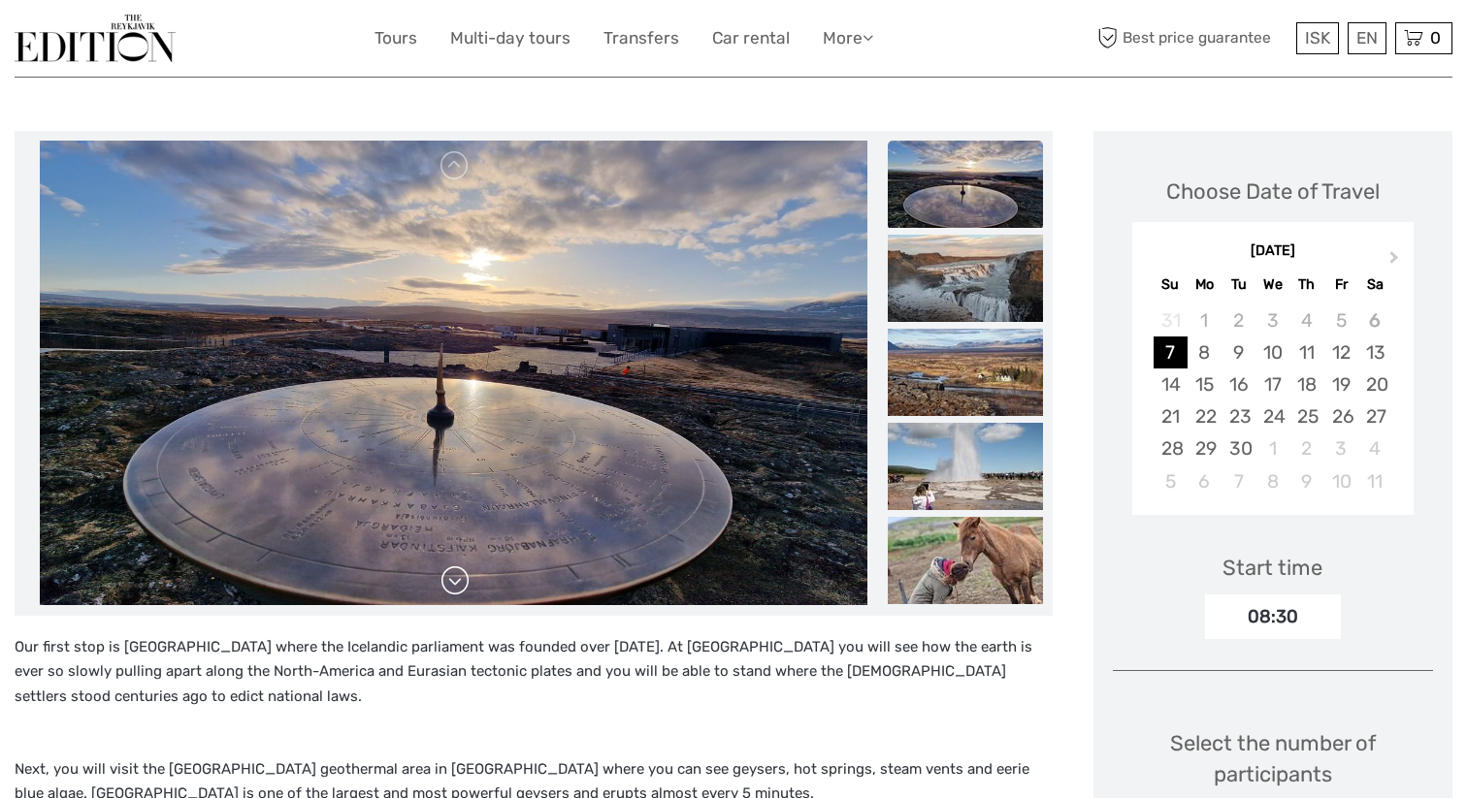
click at [457, 586] on link at bounding box center [454, 581] width 31 height 31
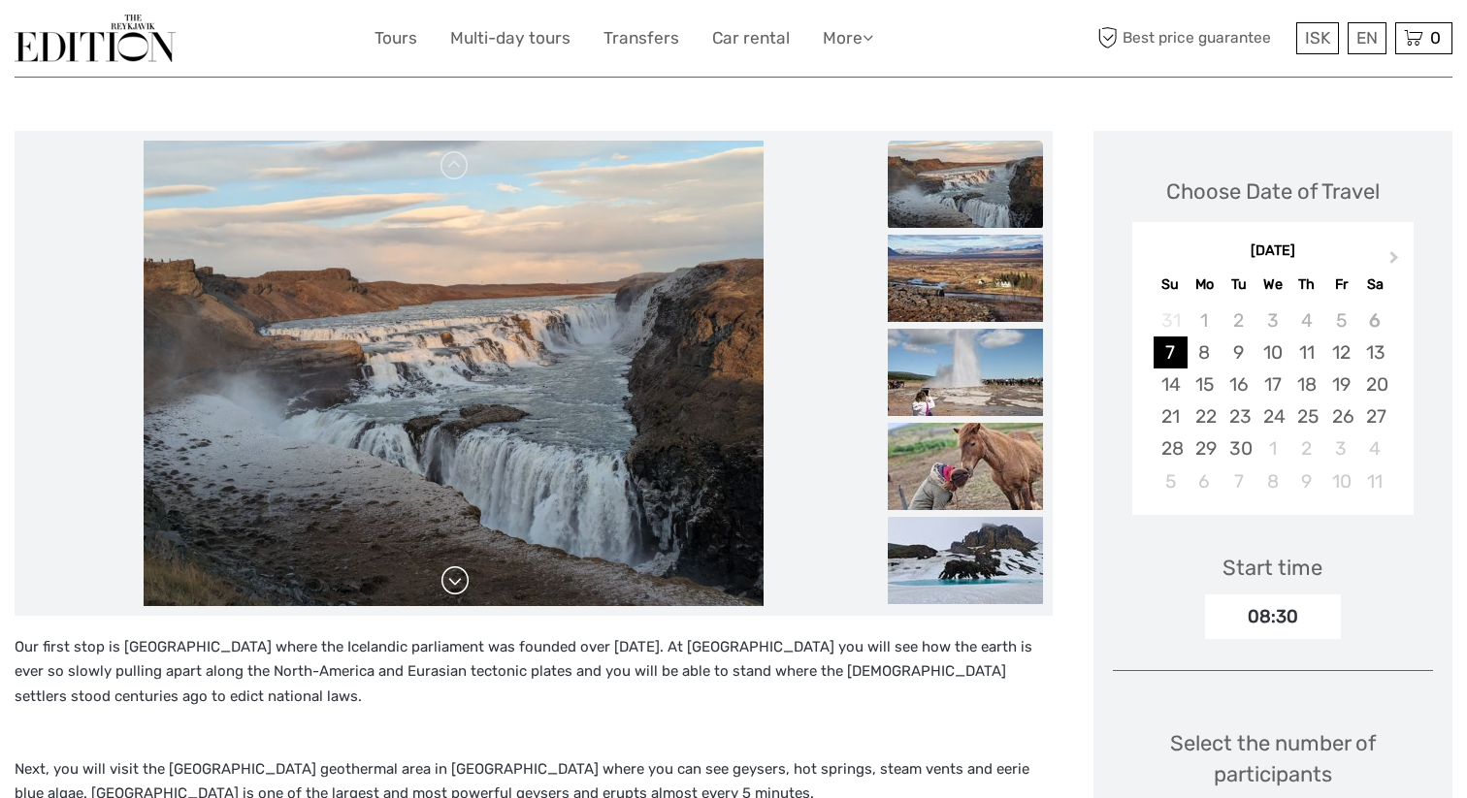
click at [457, 586] on link at bounding box center [454, 581] width 31 height 31
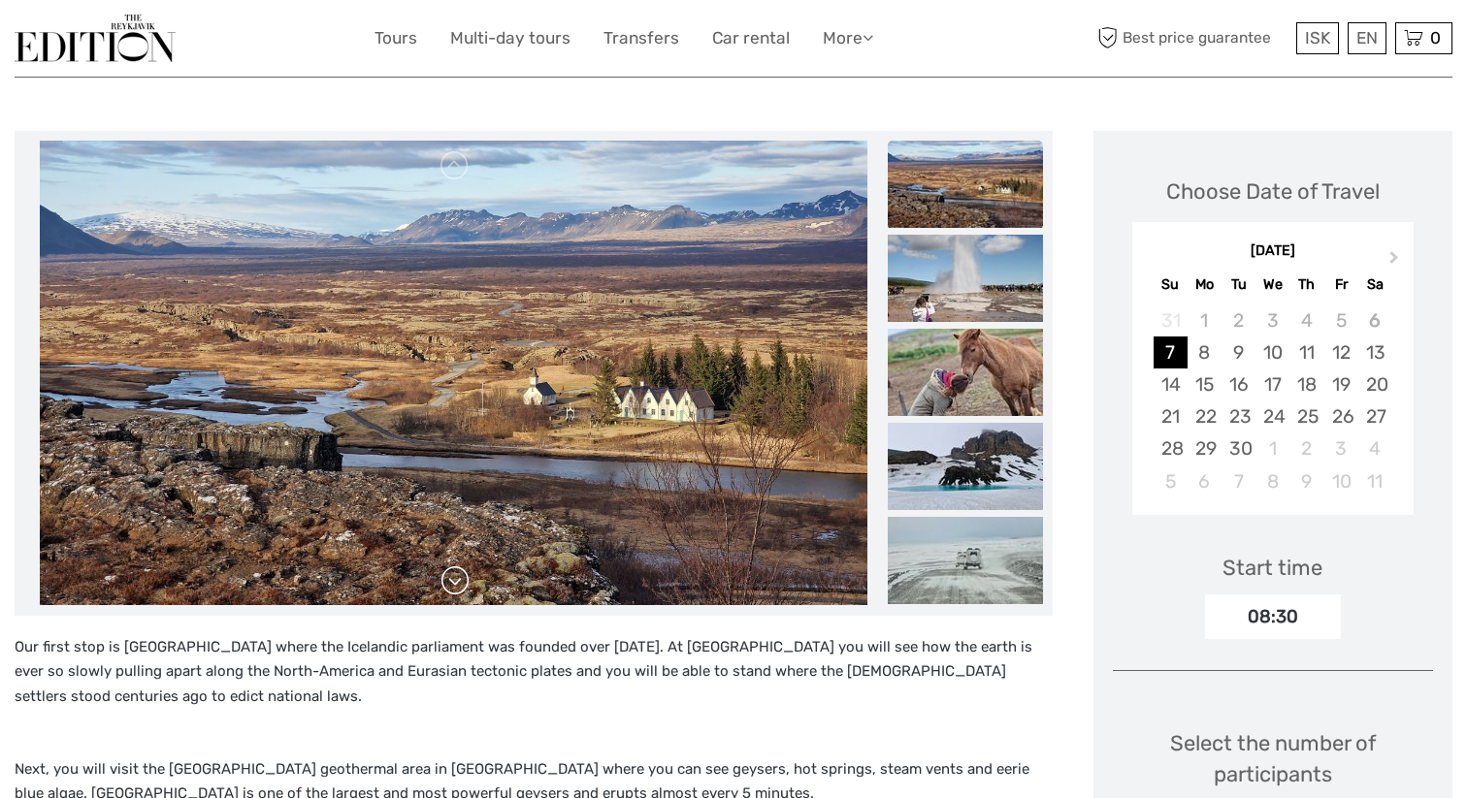
click at [457, 586] on link at bounding box center [454, 581] width 31 height 31
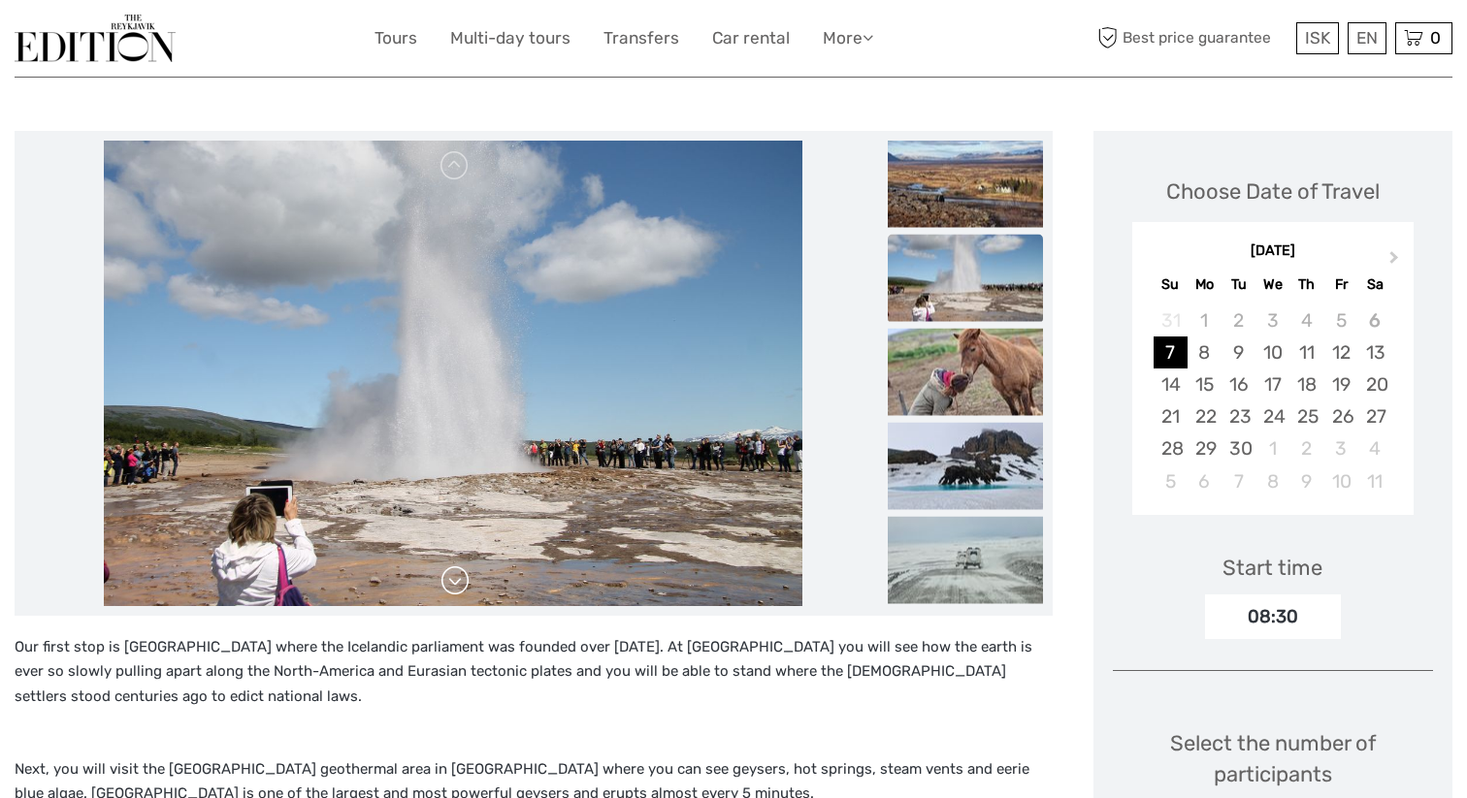
click at [457, 586] on link at bounding box center [454, 581] width 31 height 31
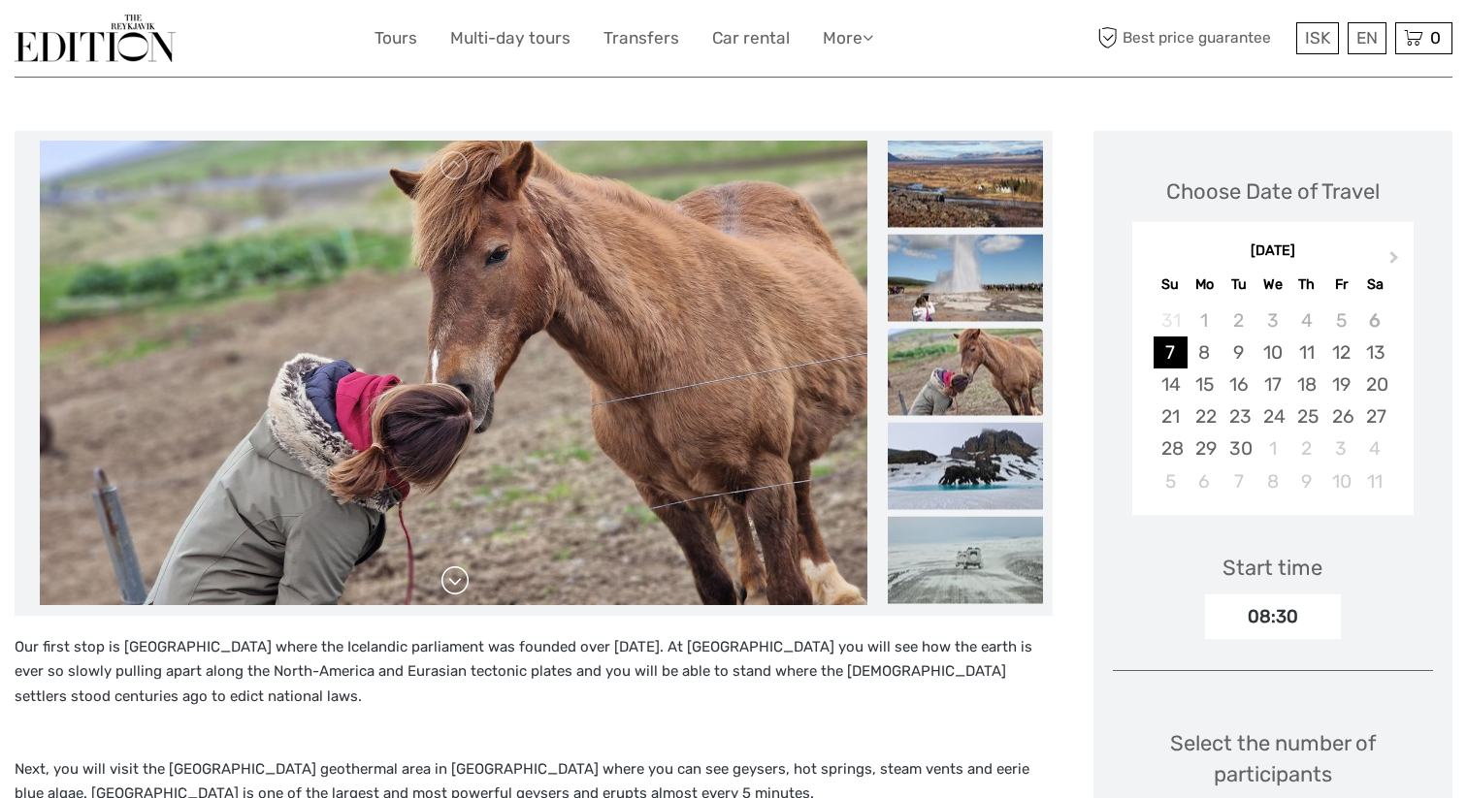
click at [457, 586] on link at bounding box center [454, 581] width 31 height 31
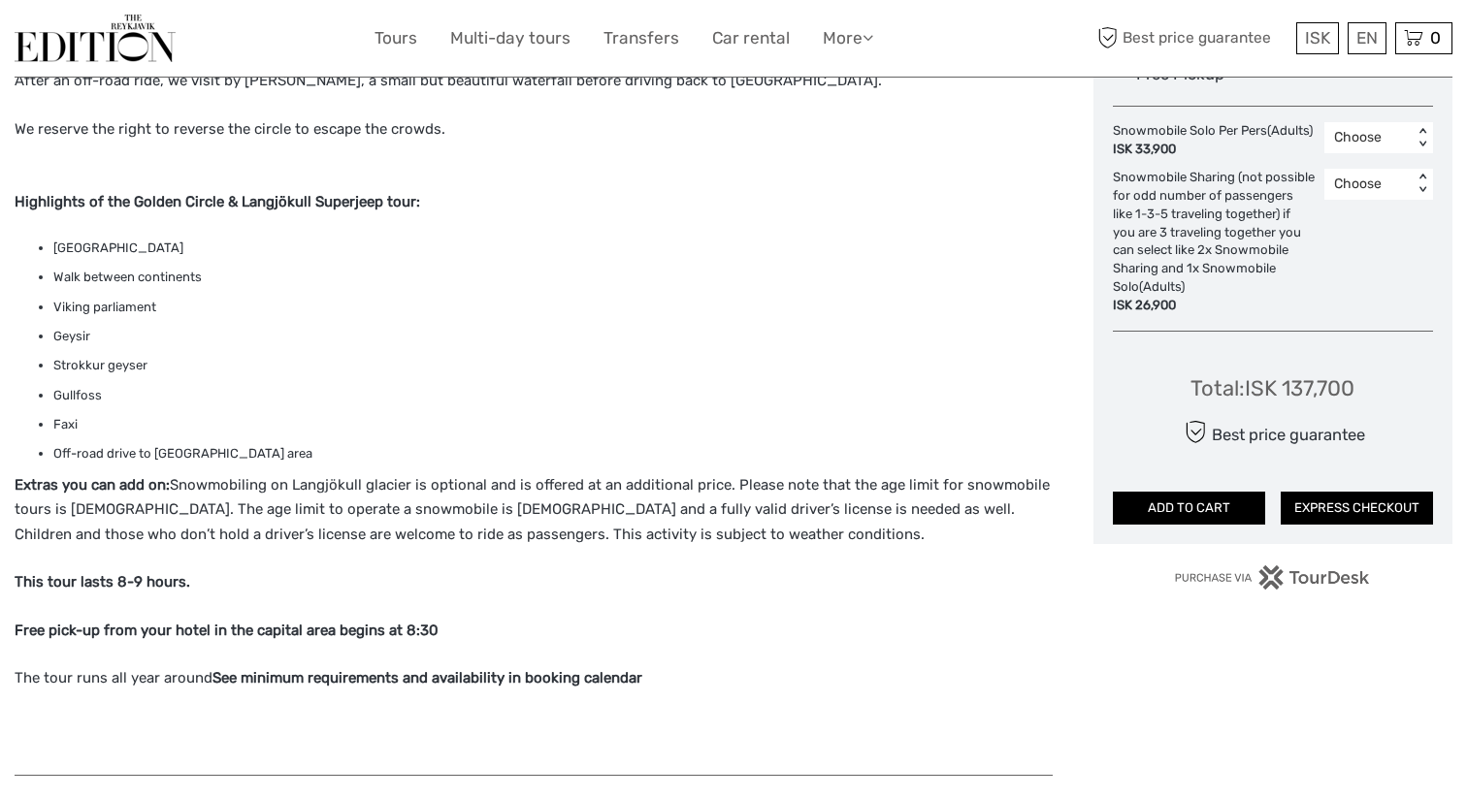
scroll to position [1179, 0]
